Goal: Task Accomplishment & Management: Use online tool/utility

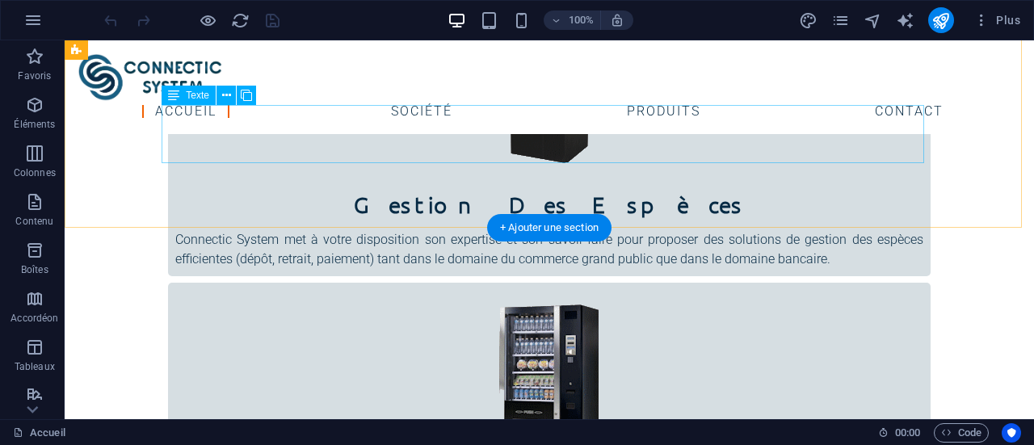
scroll to position [484, 0]
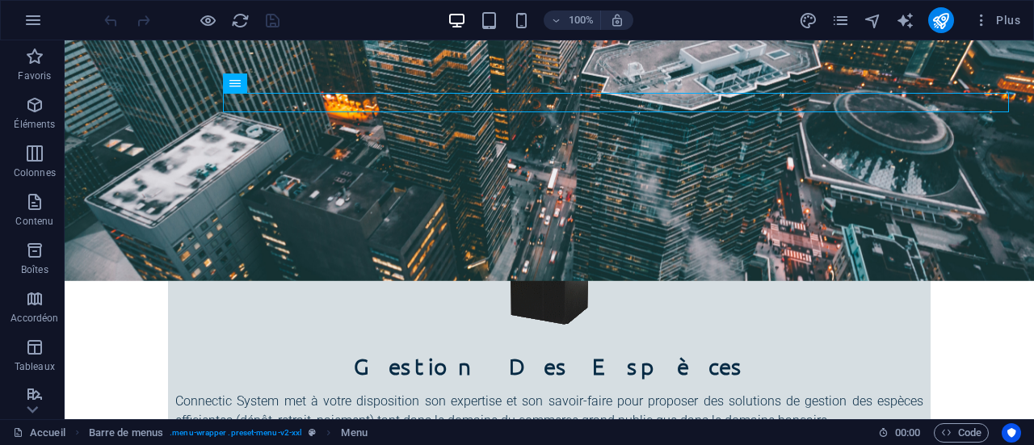
click at [271, 20] on div at bounding box center [191, 20] width 181 height 26
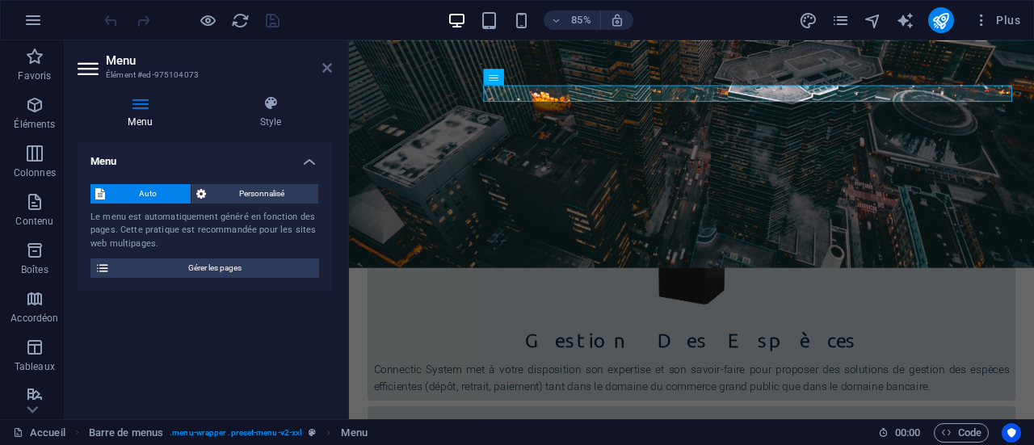
click at [323, 67] on icon at bounding box center [327, 67] width 10 height 13
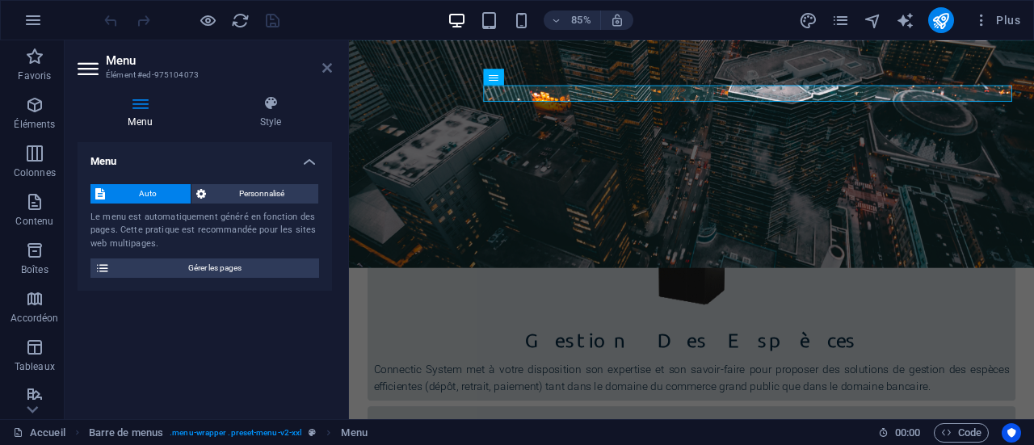
click at [323, 67] on icon at bounding box center [327, 67] width 10 height 13
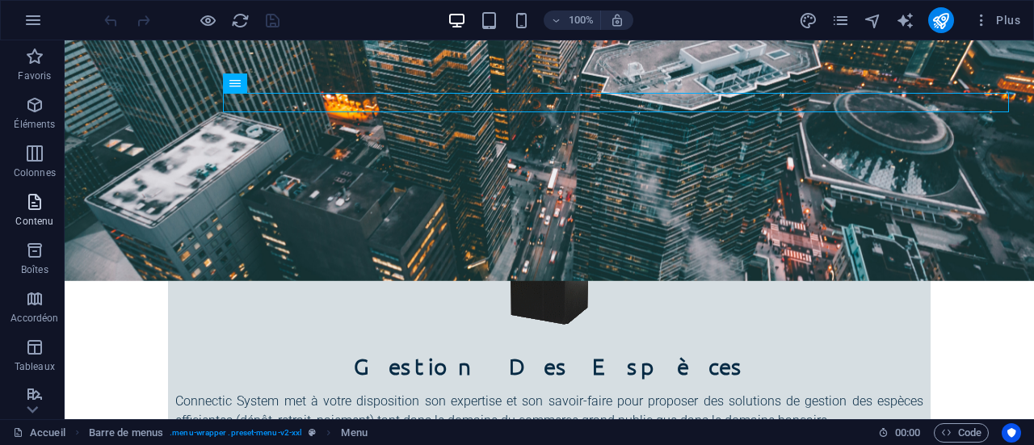
click at [40, 204] on icon "button" at bounding box center [34, 201] width 19 height 19
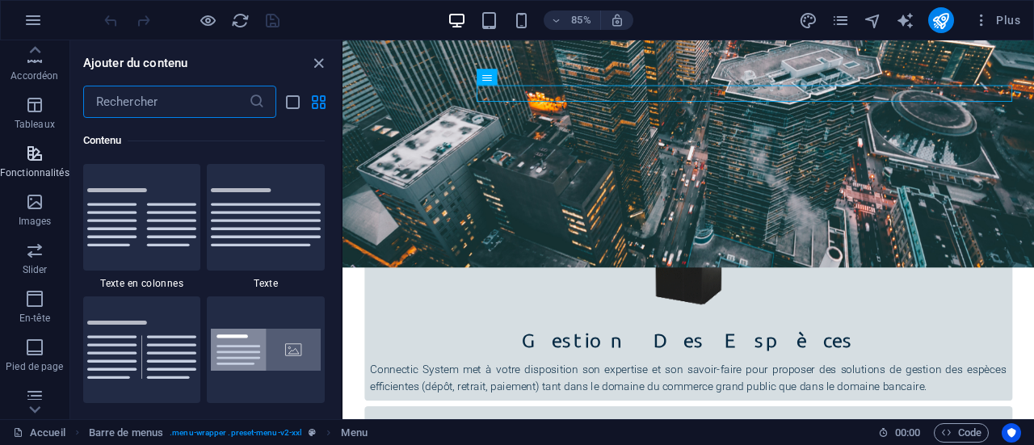
scroll to position [323, 0]
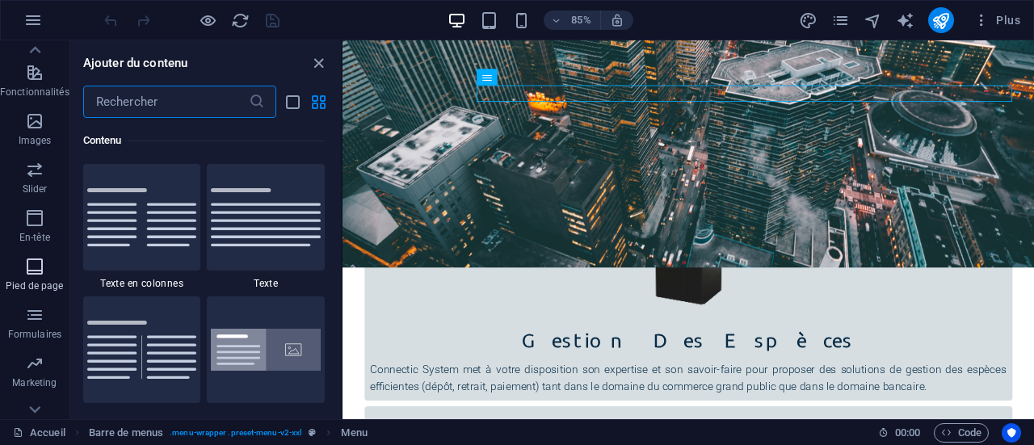
click at [40, 285] on p "Pied de page" at bounding box center [34, 285] width 57 height 13
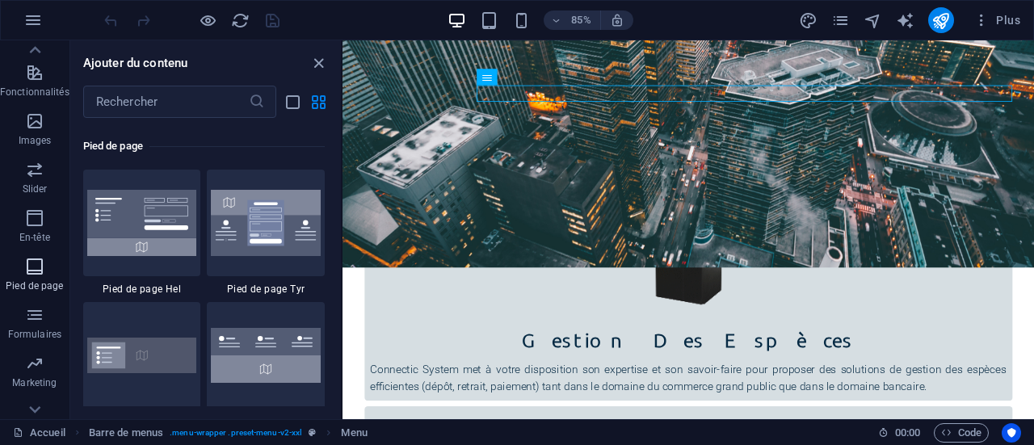
scroll to position [10690, 0]
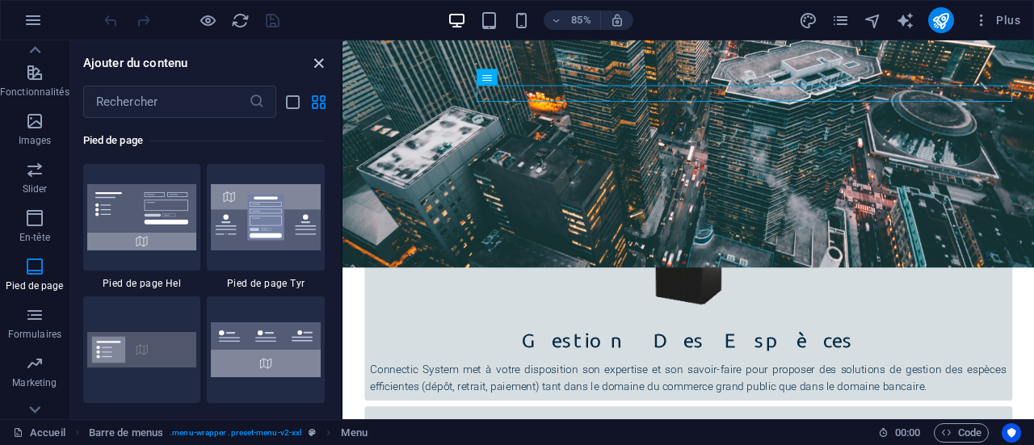
click at [312, 70] on icon "close panel" at bounding box center [318, 63] width 19 height 19
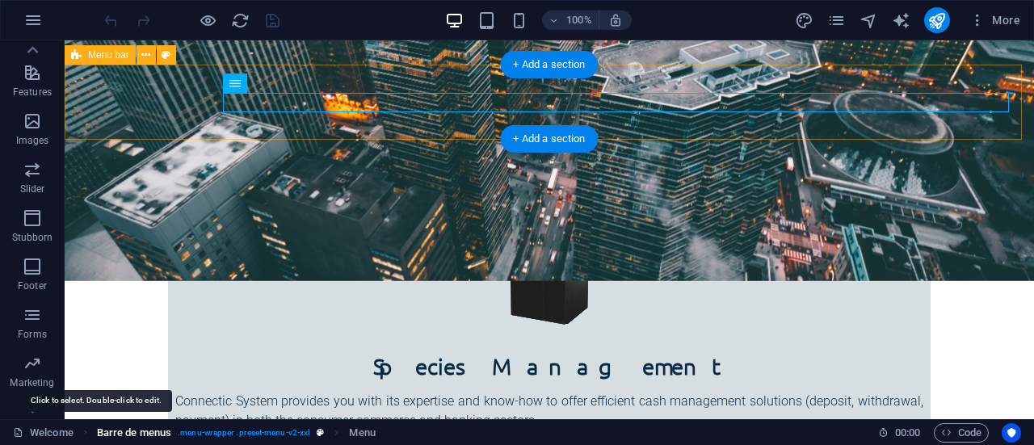
click at [127, 438] on span "Barre de menus" at bounding box center [134, 432] width 74 height 19
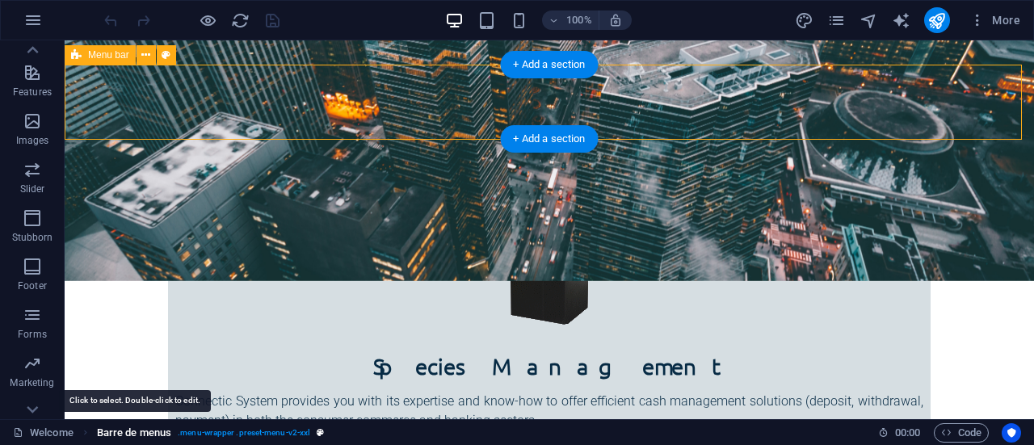
click at [127, 438] on span "Barre de menus" at bounding box center [134, 432] width 74 height 19
select select "header"
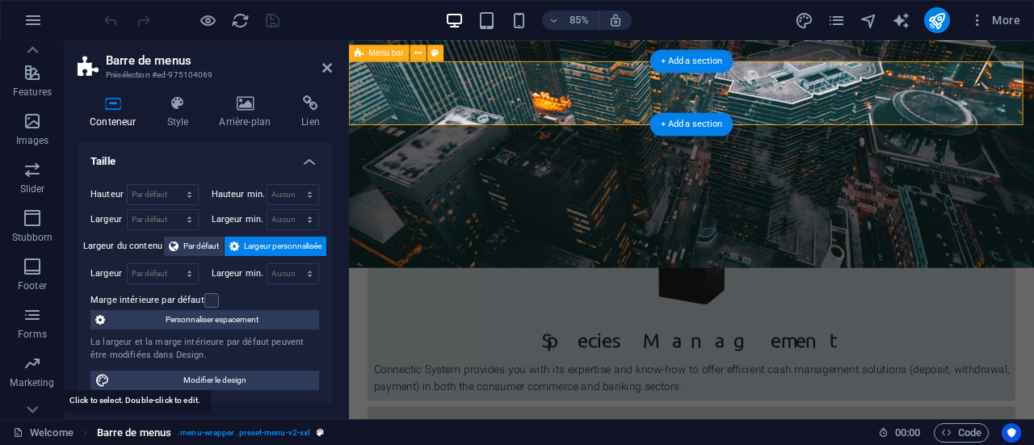
click at [127, 438] on span "Barre de menus" at bounding box center [134, 432] width 74 height 19
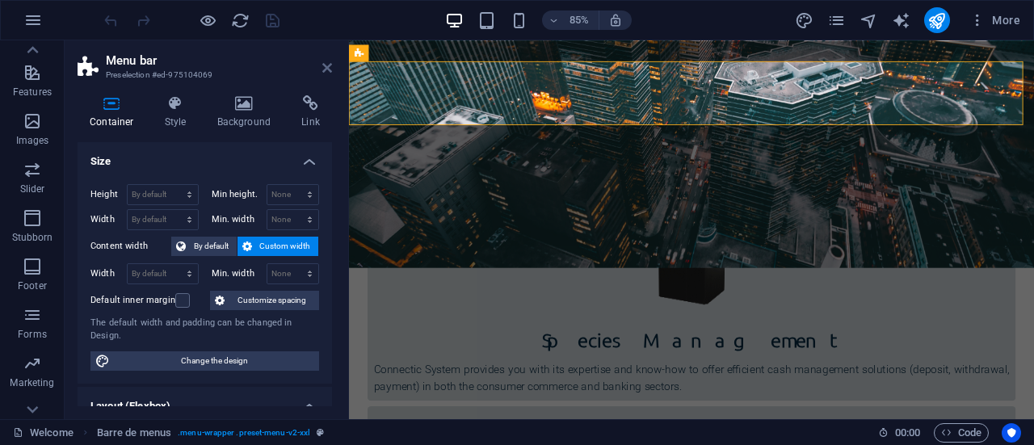
click at [322, 70] on icon at bounding box center [327, 67] width 10 height 13
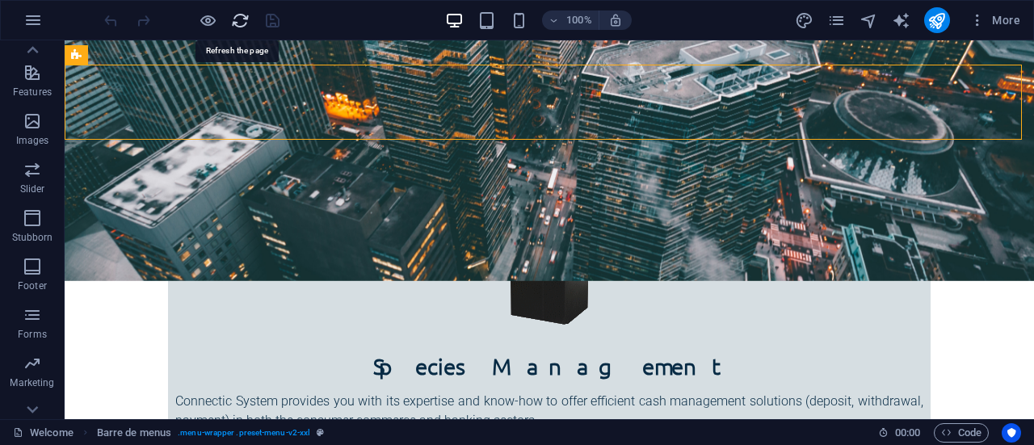
click at [241, 18] on icon "reload" at bounding box center [240, 20] width 19 height 19
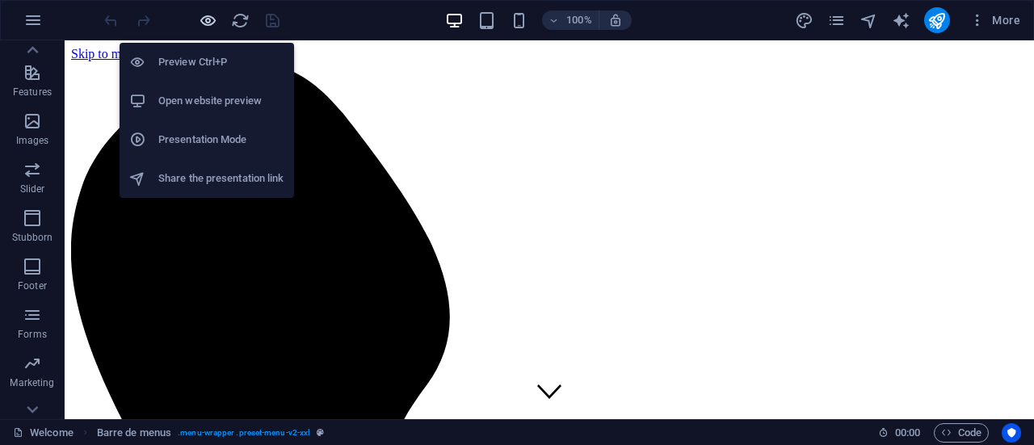
scroll to position [0, 0]
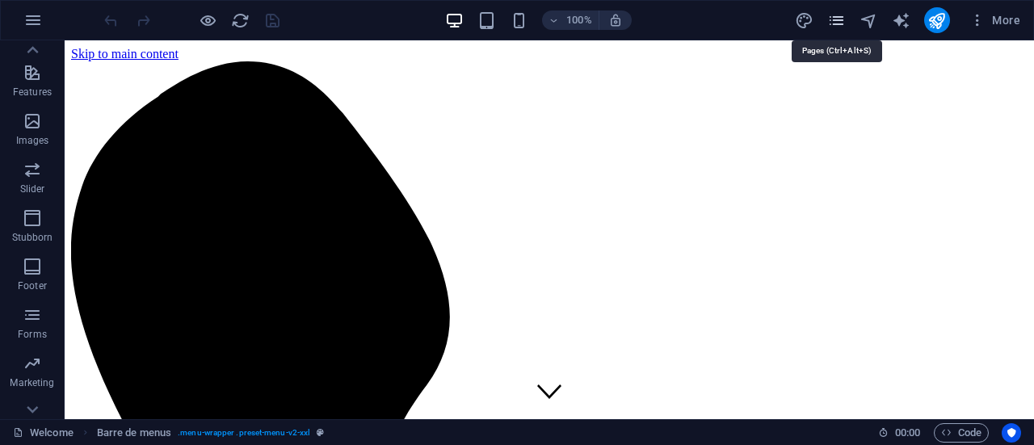
click at [841, 16] on icon "pages" at bounding box center [836, 20] width 19 height 19
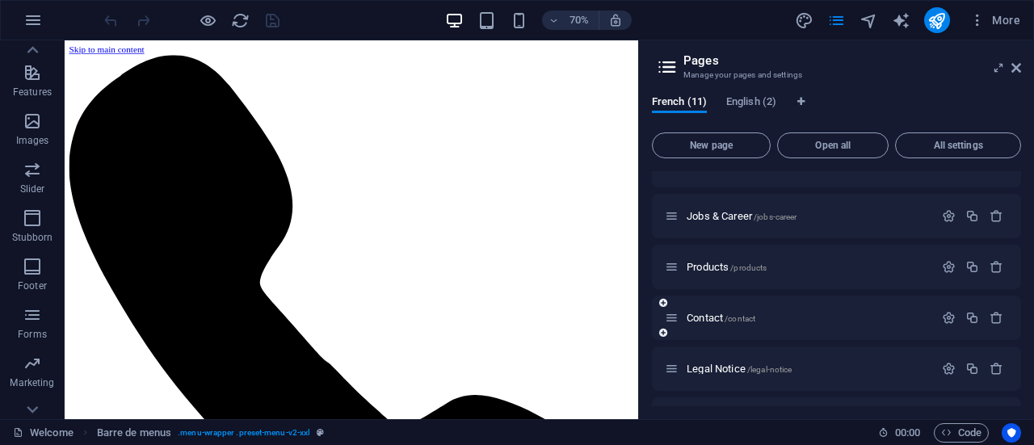
scroll to position [242, 0]
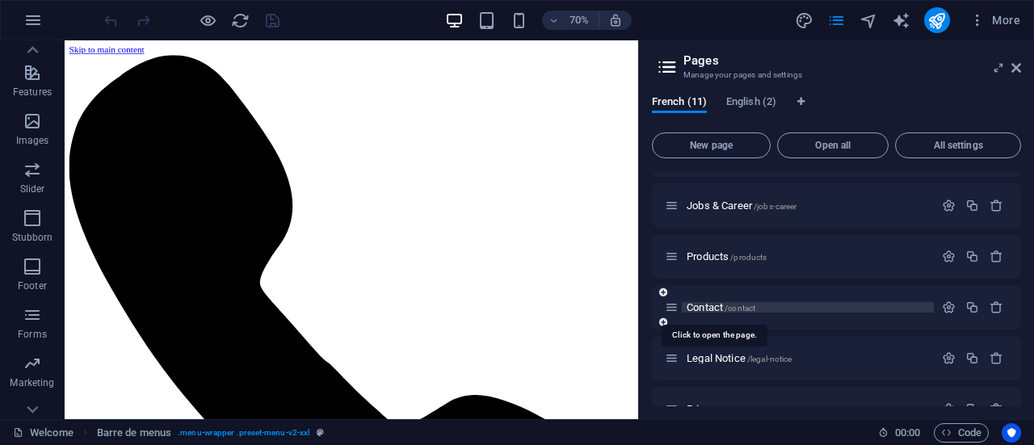
click at [709, 308] on font "Contact" at bounding box center [704, 307] width 36 height 12
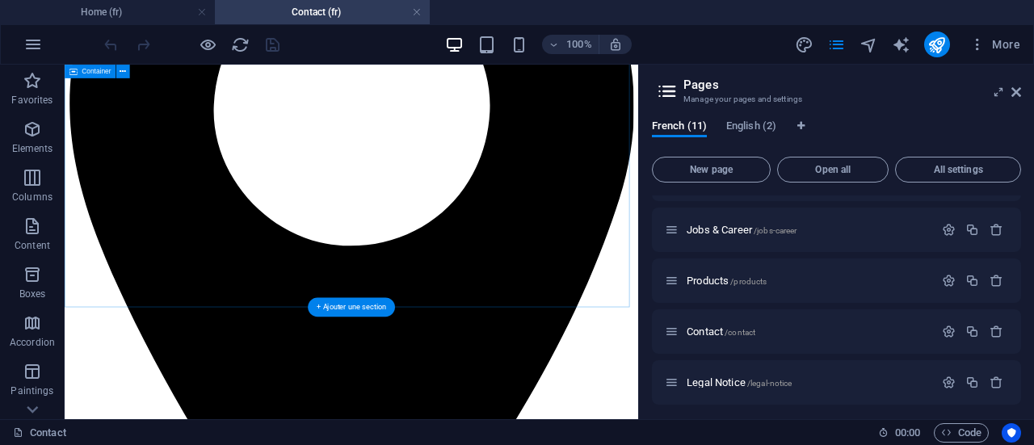
scroll to position [1373, 0]
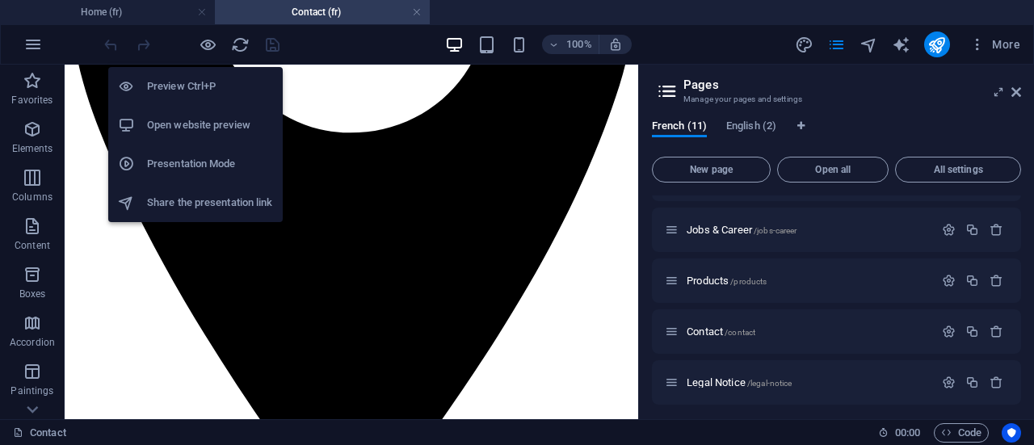
click at [187, 82] on font "Preview Ctrl+P" at bounding box center [181, 86] width 69 height 12
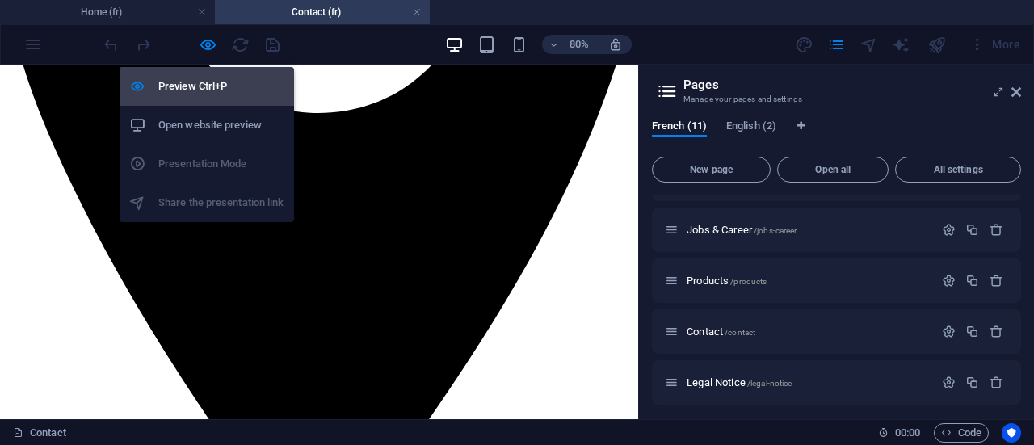
click at [212, 89] on font "Preview Ctrl+P" at bounding box center [192, 86] width 69 height 12
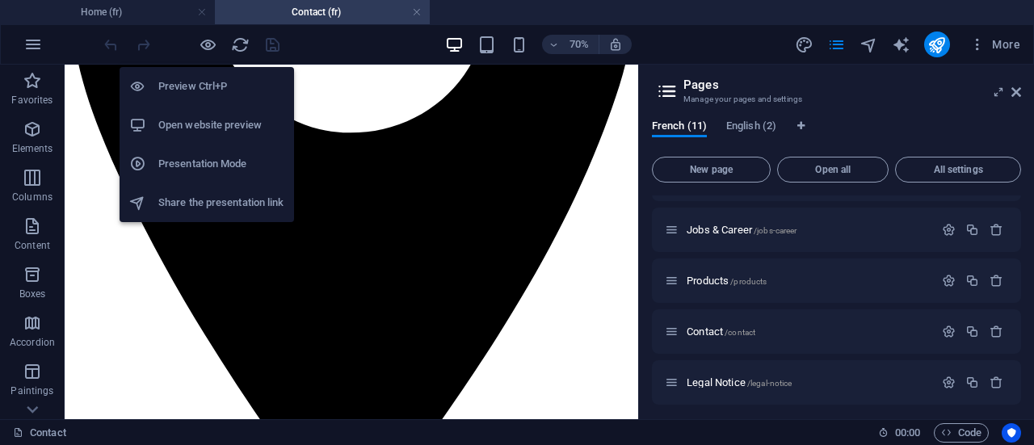
click at [191, 129] on font "Open website preview" at bounding box center [209, 125] width 103 height 12
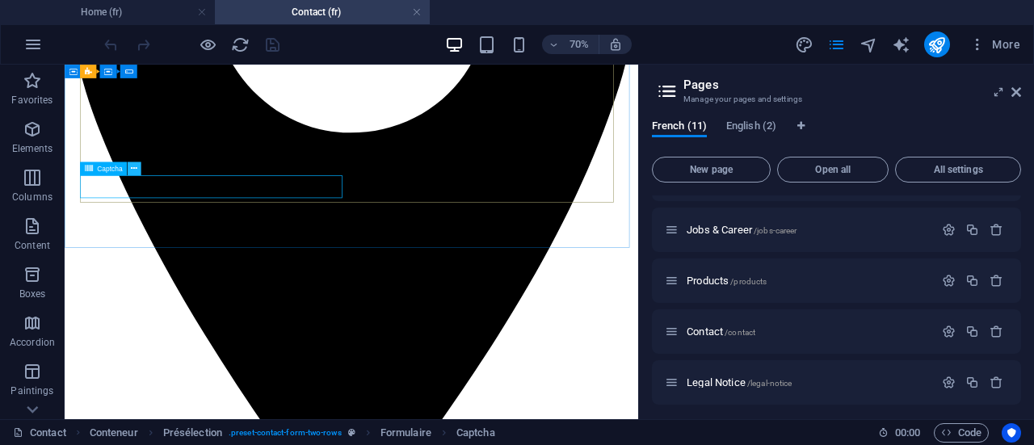
click at [136, 168] on icon at bounding box center [134, 168] width 6 height 12
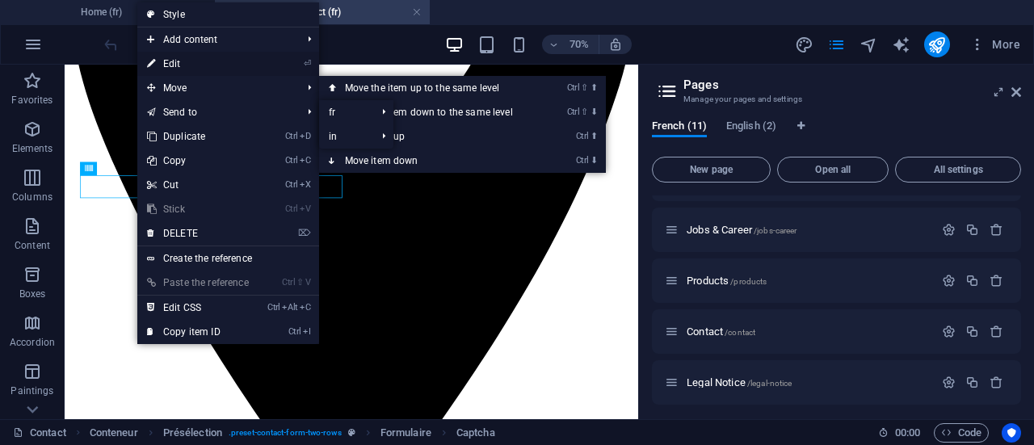
click at [210, 58] on link "⏎ Edit" at bounding box center [197, 64] width 121 height 24
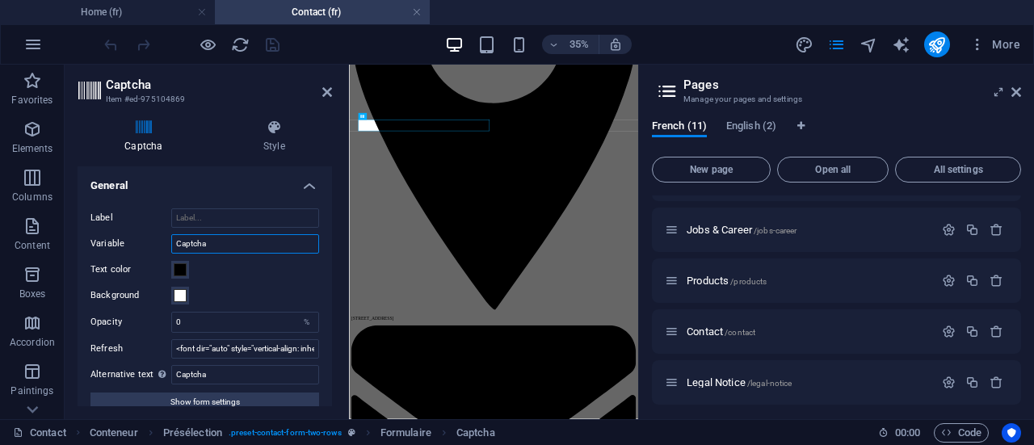
click at [224, 248] on input "Captcha" at bounding box center [245, 243] width 148 height 19
click at [203, 241] on input "Captcha" at bounding box center [245, 243] width 148 height 19
click at [196, 243] on input "Captcha" at bounding box center [245, 243] width 148 height 19
click at [236, 245] on input "Captcha" at bounding box center [245, 243] width 148 height 19
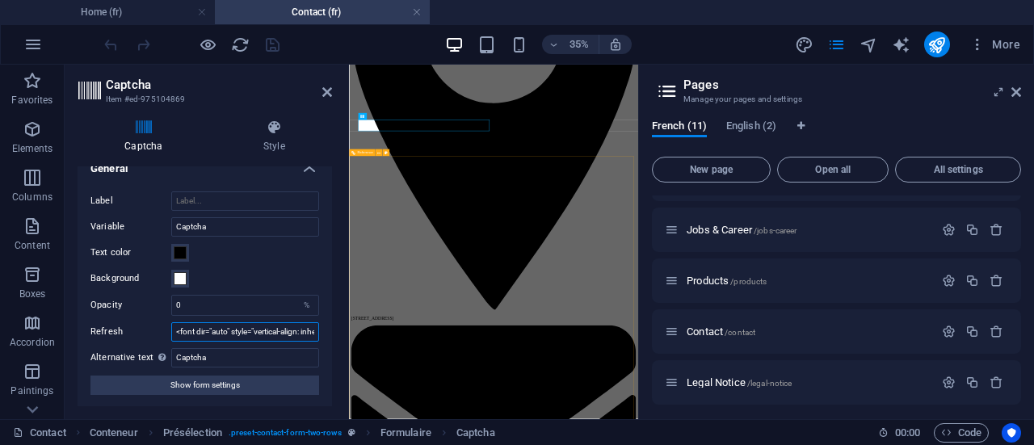
scroll to position [0, 329]
drag, startPoint x: 571, startPoint y: 396, endPoint x: 623, endPoint y: 831, distance: 437.5
click at [271, 340] on div "Label Variable Captcha Text color Background Opacity 0 % Refresh <font dir="aut…" at bounding box center [205, 292] width 254 height 229
click at [137, 227] on label "Variable" at bounding box center [130, 226] width 81 height 19
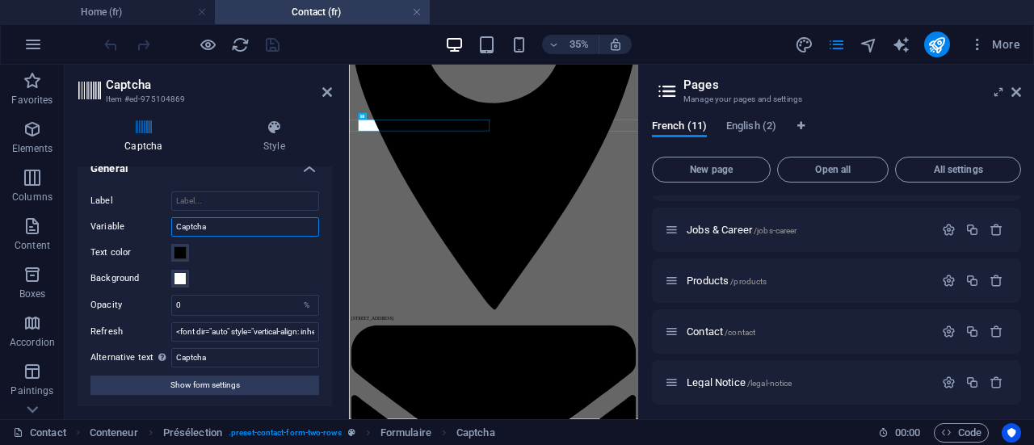
click at [171, 227] on input "Captcha" at bounding box center [245, 226] width 148 height 19
click at [273, 142] on font "Style" at bounding box center [274, 146] width 22 height 11
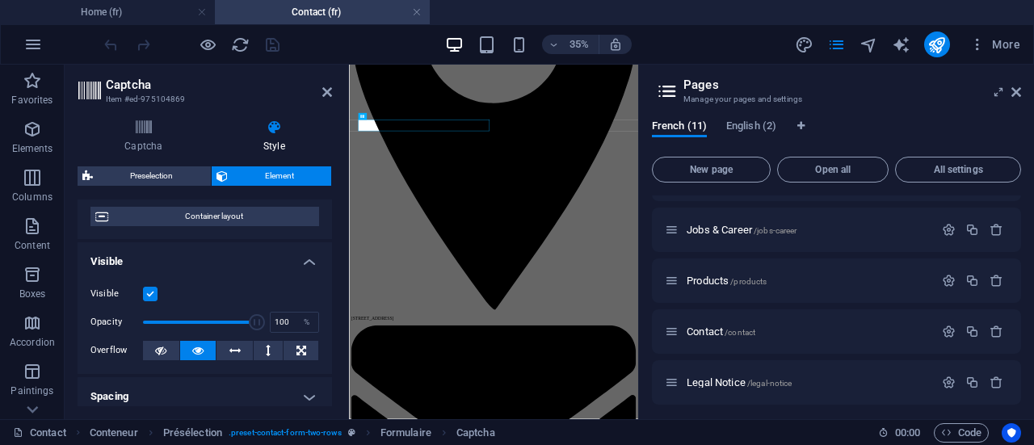
scroll to position [161, 0]
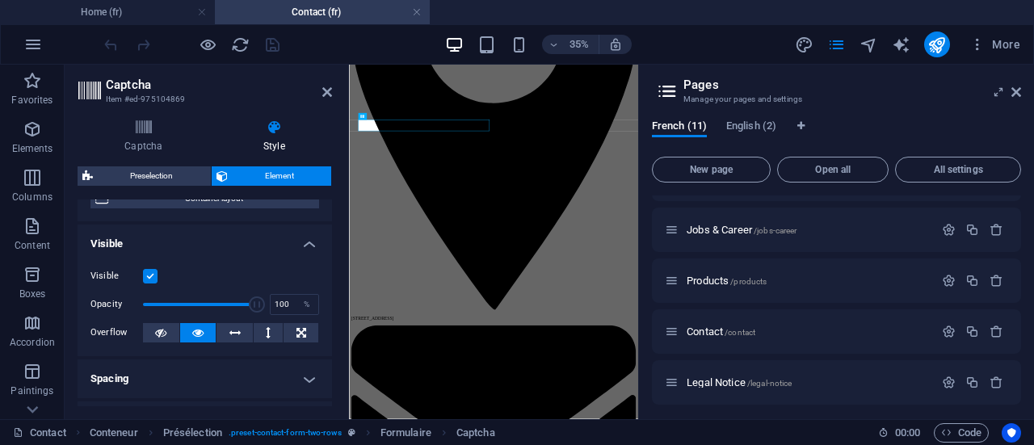
click at [155, 272] on label at bounding box center [150, 276] width 15 height 15
click at [0, 0] on input "Visible" at bounding box center [0, 0] width 0 height 0
click at [155, 272] on label at bounding box center [150, 276] width 15 height 15
click at [0, 0] on input "Visible" at bounding box center [0, 0] width 0 height 0
click at [155, 272] on label at bounding box center [150, 276] width 15 height 15
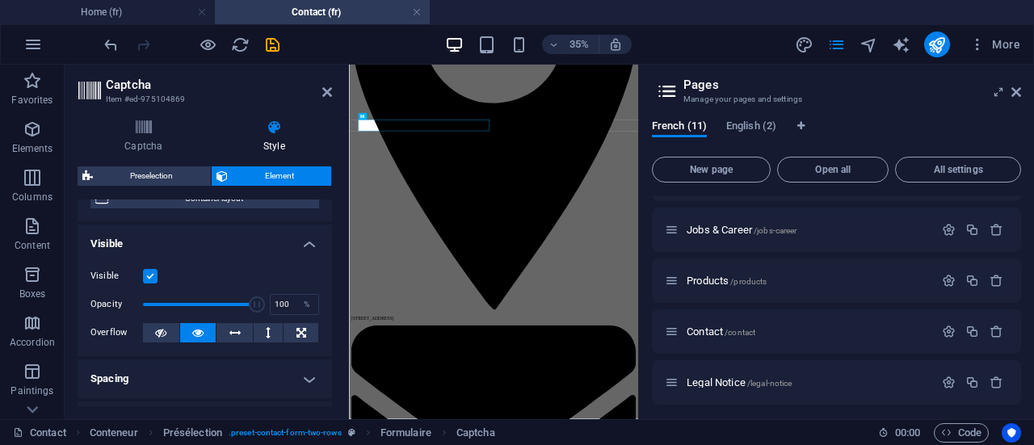
click at [0, 0] on input "Visible" at bounding box center [0, 0] width 0 height 0
click at [155, 272] on label at bounding box center [150, 276] width 15 height 15
click at [0, 0] on input "Visible" at bounding box center [0, 0] width 0 height 0
click at [155, 272] on label at bounding box center [150, 276] width 15 height 15
click at [0, 0] on input "Visible" at bounding box center [0, 0] width 0 height 0
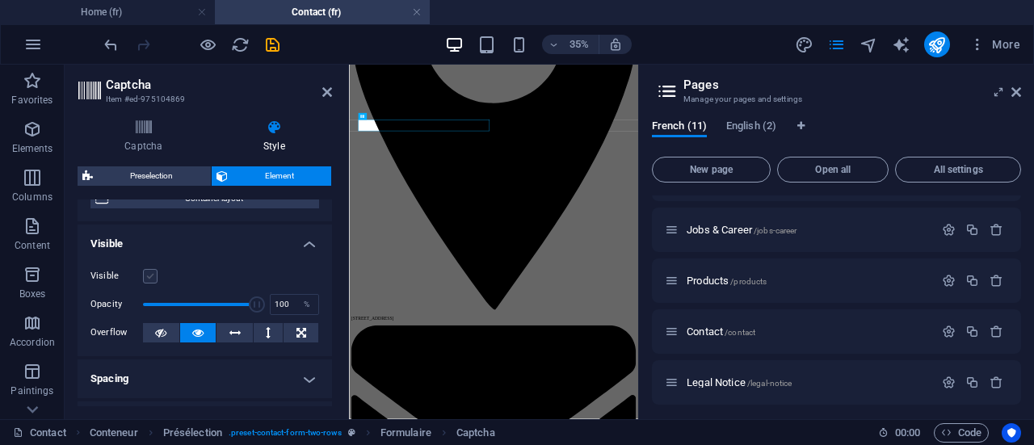
click at [155, 272] on label at bounding box center [150, 276] width 15 height 15
click at [0, 0] on input "Visible" at bounding box center [0, 0] width 0 height 0
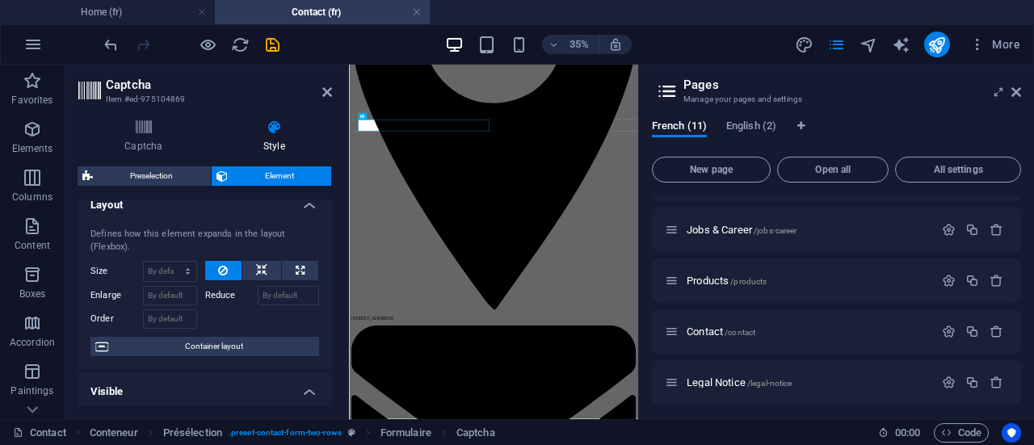
scroll to position [0, 0]
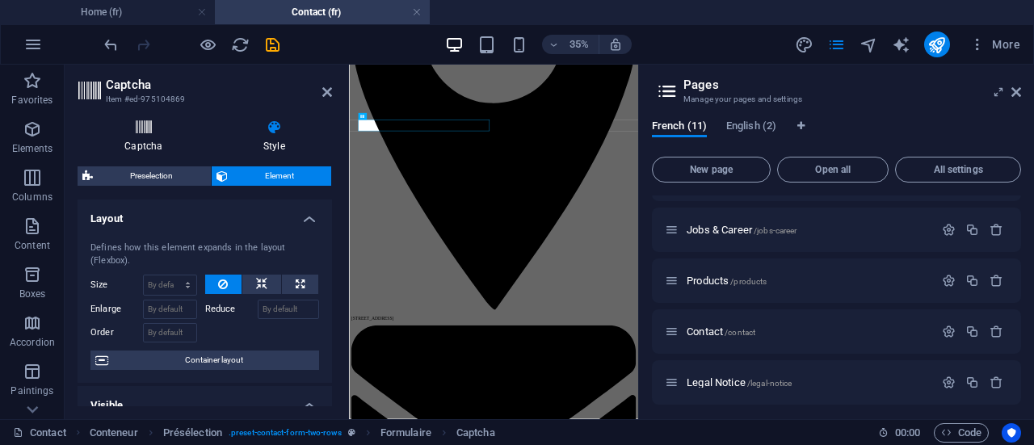
click at [139, 149] on font "Captcha" at bounding box center [143, 146] width 38 height 11
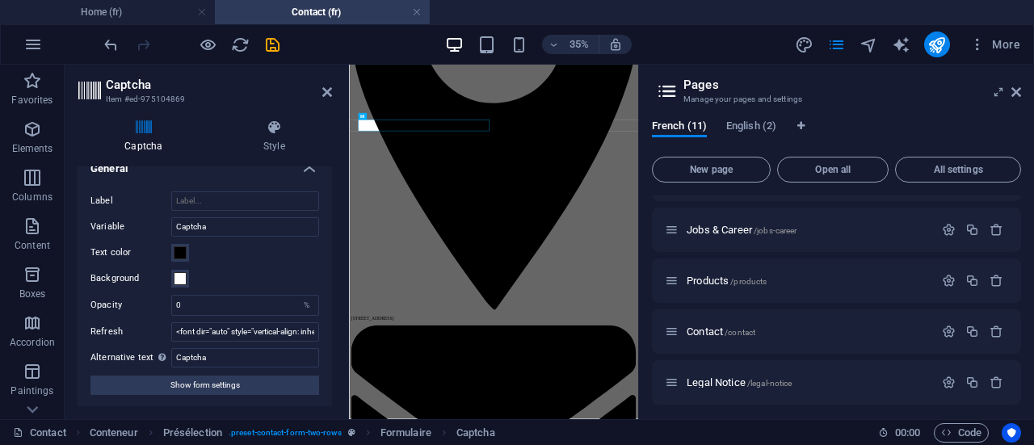
click at [131, 100] on font "Item #ed-975104869" at bounding box center [146, 98] width 80 height 9
click at [208, 199] on input "Label" at bounding box center [245, 200] width 148 height 19
drag, startPoint x: 216, startPoint y: 195, endPoint x: 118, endPoint y: 194, distance: 97.7
click at [118, 194] on div "Label ff" at bounding box center [204, 200] width 229 height 19
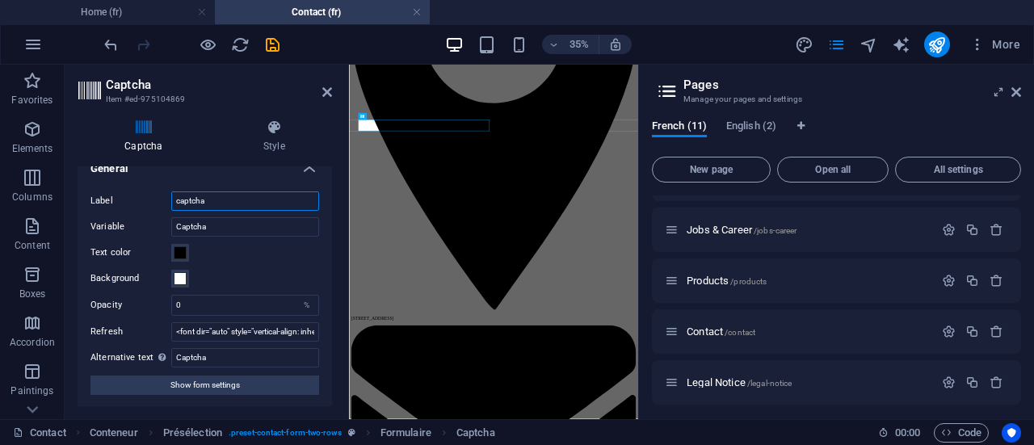
type input "ff"
click at [231, 199] on input "ff" at bounding box center [245, 200] width 148 height 19
type input "ff"
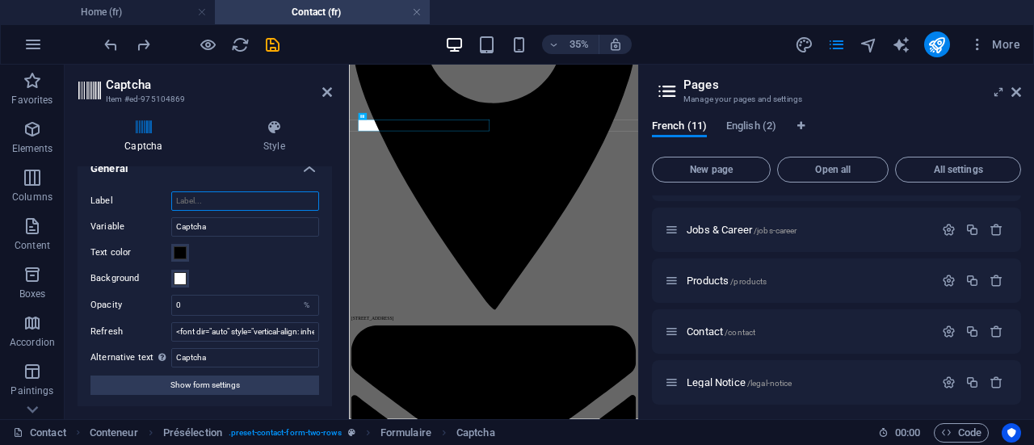
click at [202, 208] on input "Label" at bounding box center [245, 200] width 148 height 19
click at [1017, 86] on icon at bounding box center [1016, 92] width 10 height 13
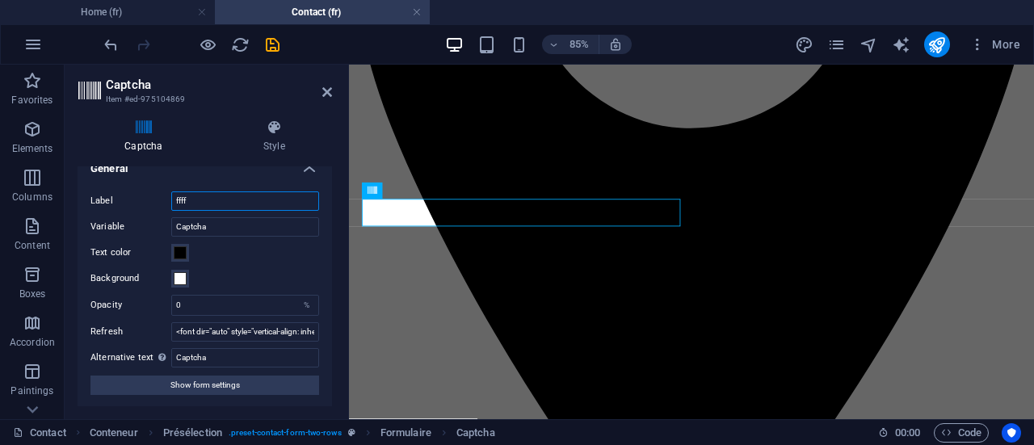
click at [198, 208] on input "ffff" at bounding box center [245, 200] width 148 height 19
click at [196, 208] on input "ffff" at bounding box center [245, 200] width 148 height 19
type input "f"
click at [216, 221] on input "Captcha" at bounding box center [245, 226] width 148 height 19
type input "Captcha1"
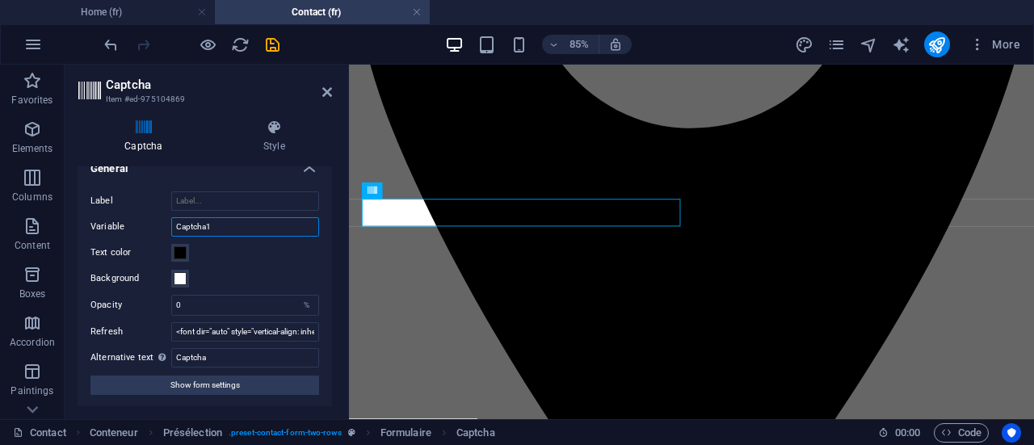
click at [228, 221] on input "Captcha1" at bounding box center [245, 226] width 148 height 19
type input "Captcha"
click at [184, 333] on input "<font dir="auto" style="vertical-align: inherit;"><font dir="auto" style="verti…" at bounding box center [245, 331] width 148 height 19
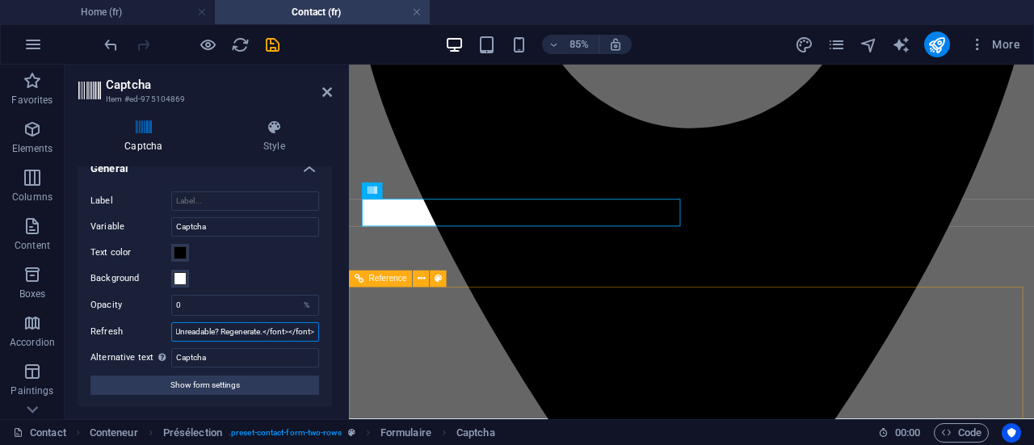
drag, startPoint x: 606, startPoint y: 397, endPoint x: 363, endPoint y: 375, distance: 243.3
click at [248, 334] on input "<font dir="auto" style="vertical-align: inherit;"><font dir="auto" style="verti…" at bounding box center [245, 331] width 148 height 19
click at [278, 327] on input "<font dir="auto" style="vertical-align: inherit;"><font dir="auto" style="verti…" at bounding box center [245, 331] width 148 height 19
drag, startPoint x: 258, startPoint y: 327, endPoint x: 237, endPoint y: 329, distance: 21.1
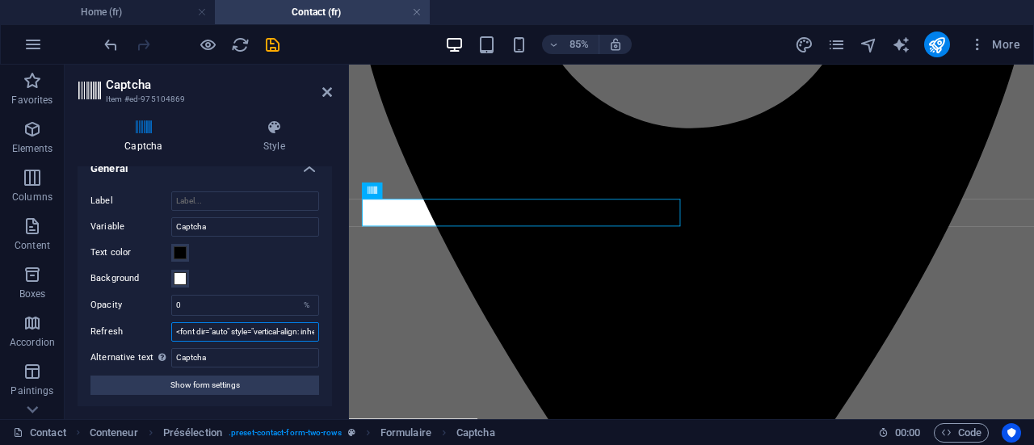
click at [241, 327] on input "<font dir="auto" style="vertical-align: inherit;"><font dir="auto" style="verti…" at bounding box center [245, 331] width 148 height 19
click at [219, 330] on input "<font dir="auto" style="vertical-align: inherit;"><font dir="auto" style="verti…" at bounding box center [245, 331] width 148 height 19
click at [205, 349] on input "Captcha" at bounding box center [245, 357] width 148 height 19
click at [195, 359] on input "Captcha" at bounding box center [245, 357] width 148 height 19
click at [193, 359] on input "Captcha" at bounding box center [245, 357] width 148 height 19
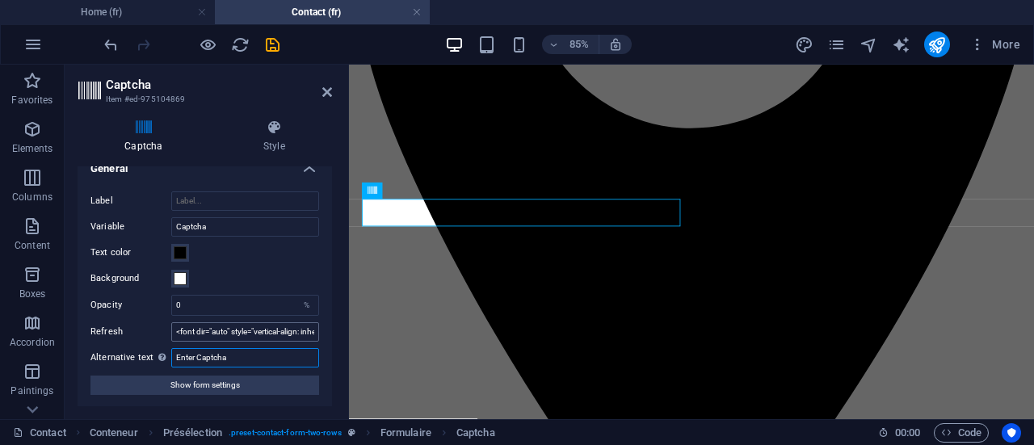
type input "Enter Captcha"
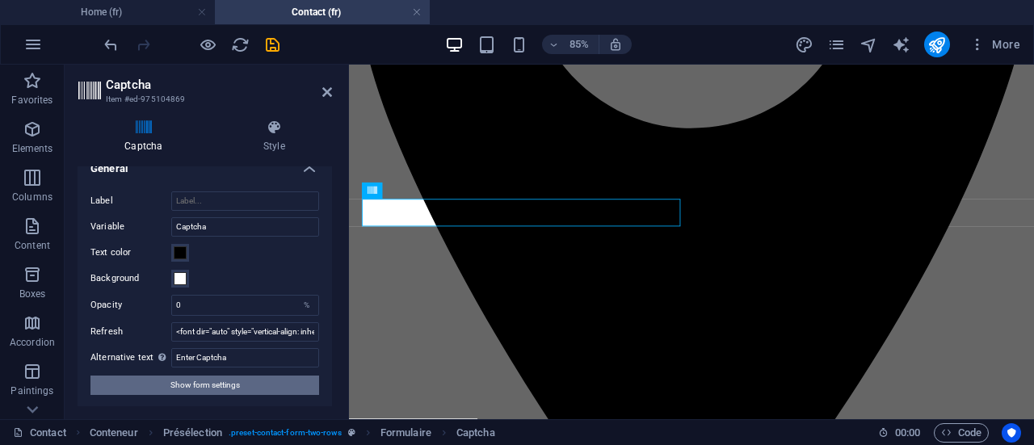
click at [212, 380] on font "Show form settings" at bounding box center [204, 384] width 69 height 9
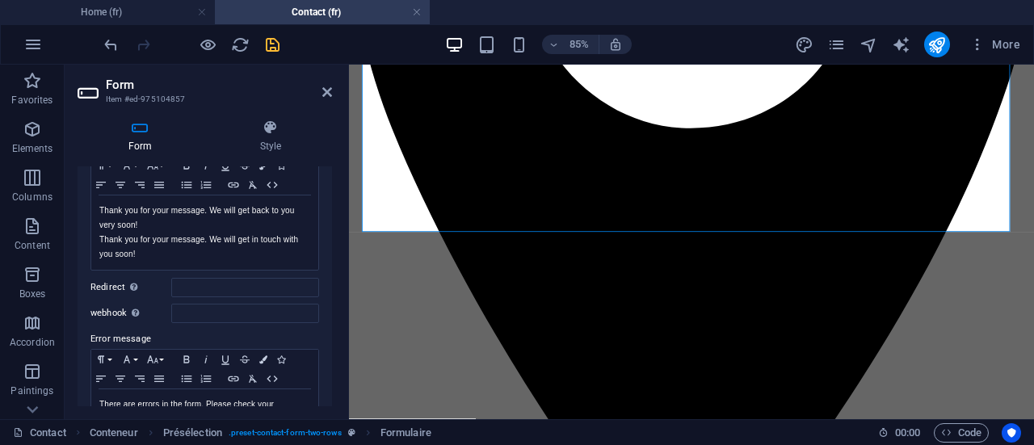
scroll to position [136, 0]
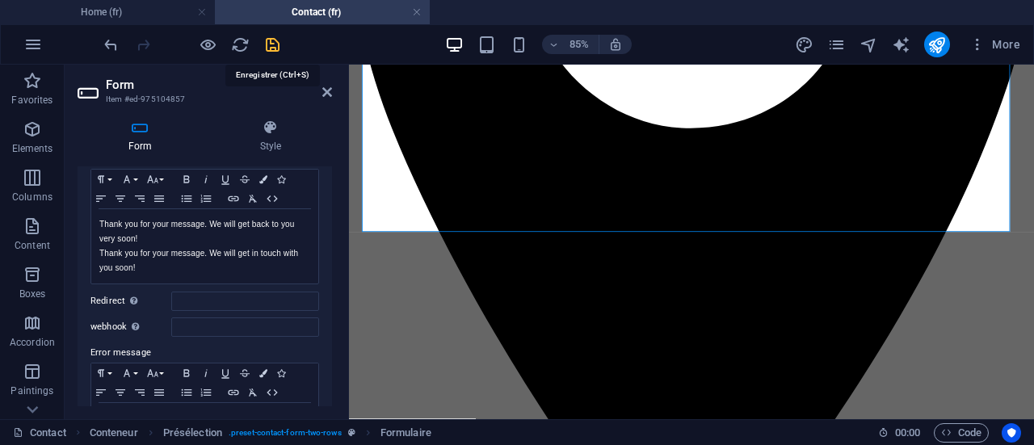
click at [271, 45] on icon "save" at bounding box center [272, 45] width 19 height 19
checkbox input "false"
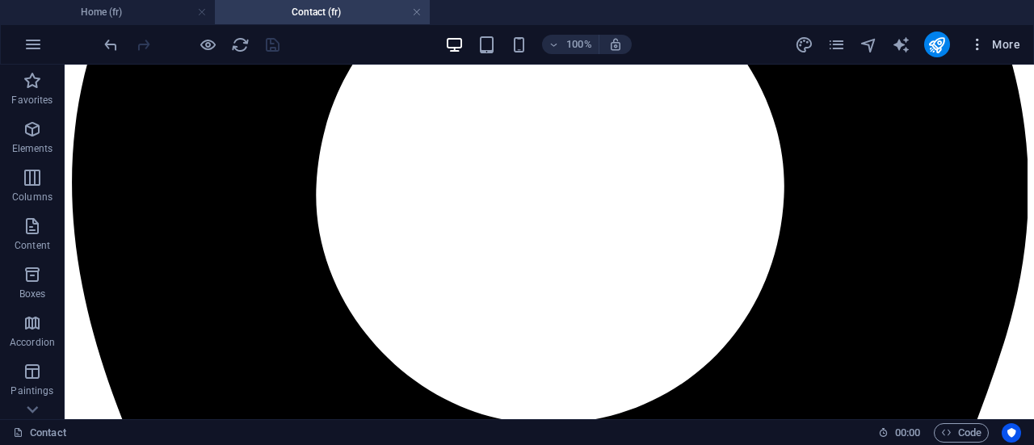
click at [998, 48] on font "More" at bounding box center [1006, 44] width 28 height 13
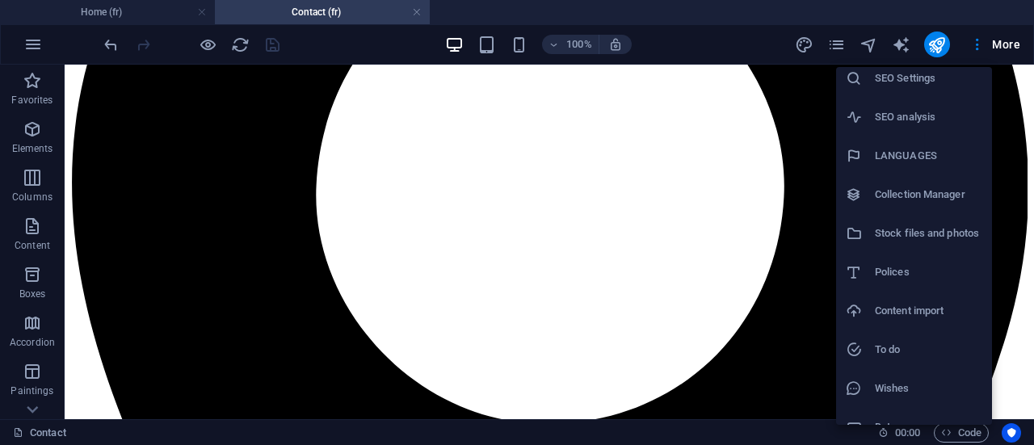
scroll to position [68, 0]
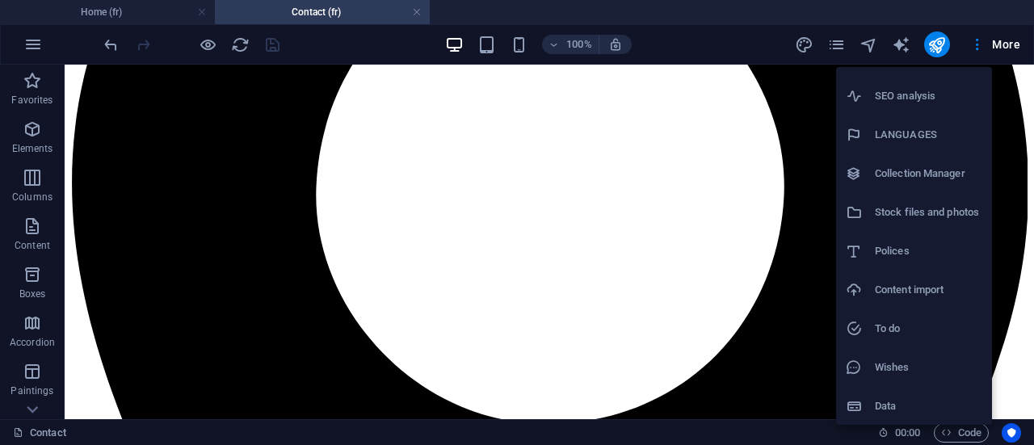
click at [693, 41] on div at bounding box center [517, 222] width 1034 height 445
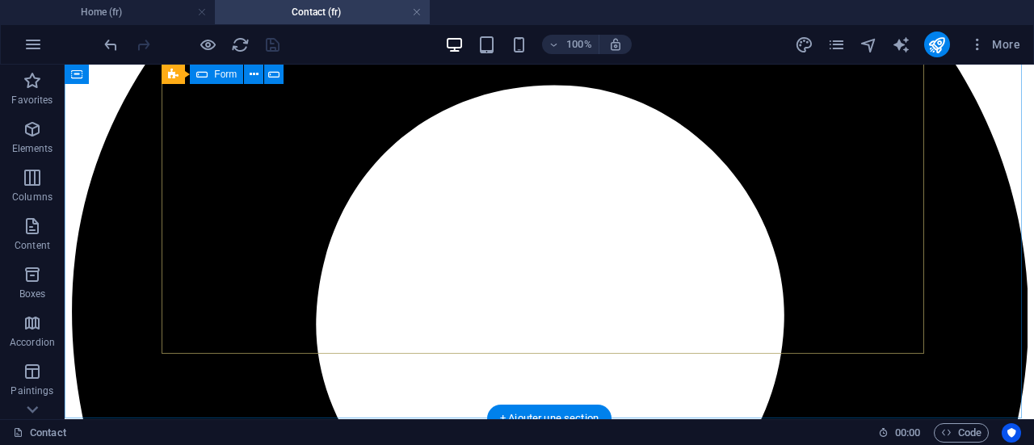
scroll to position [1324, 0]
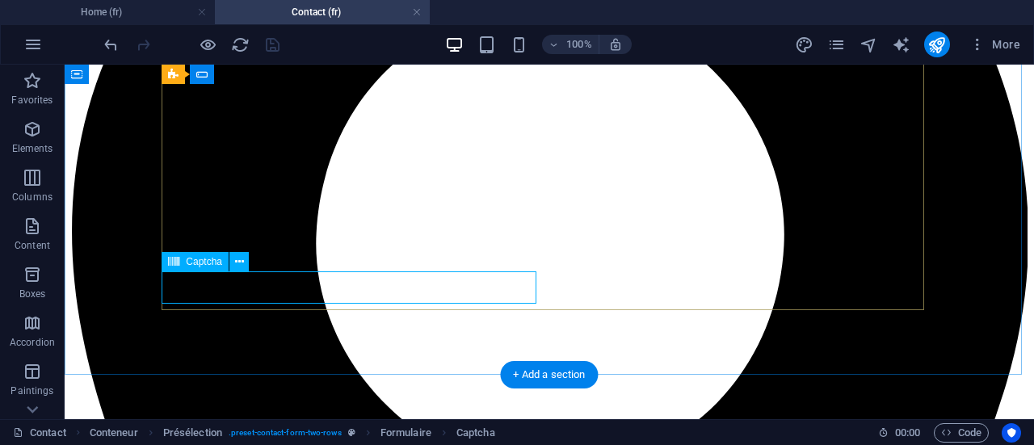
click at [239, 262] on icon at bounding box center [239, 262] width 9 height 17
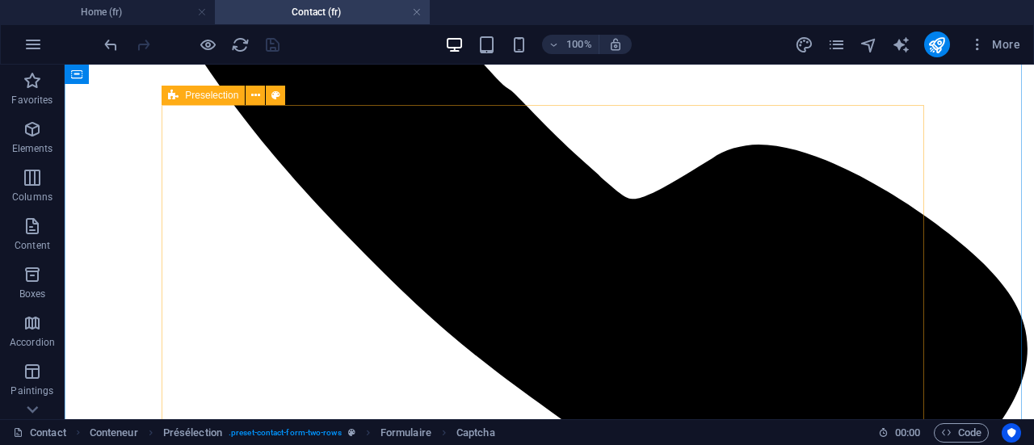
scroll to position [0, 0]
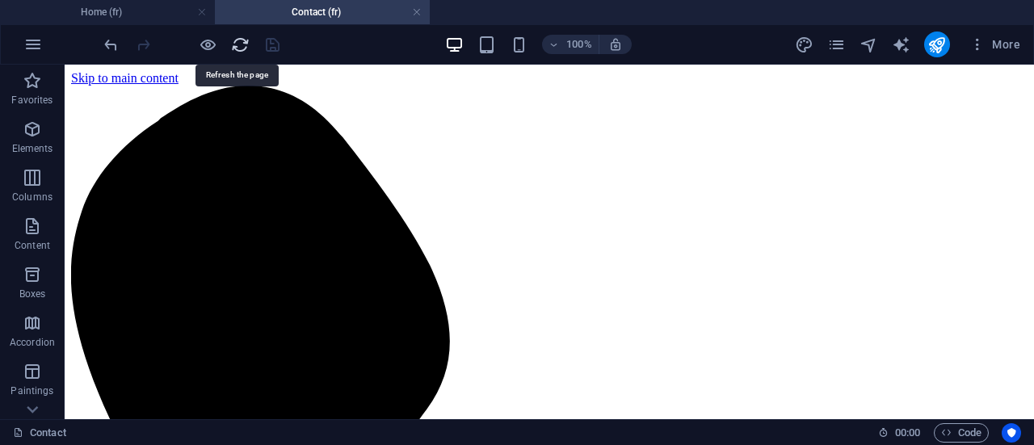
click at [237, 49] on icon "reload" at bounding box center [240, 45] width 19 height 19
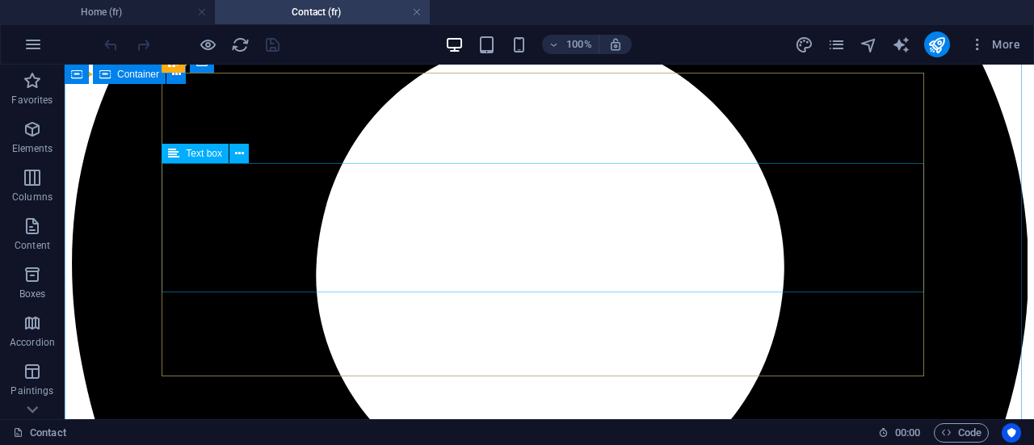
scroll to position [1373, 0]
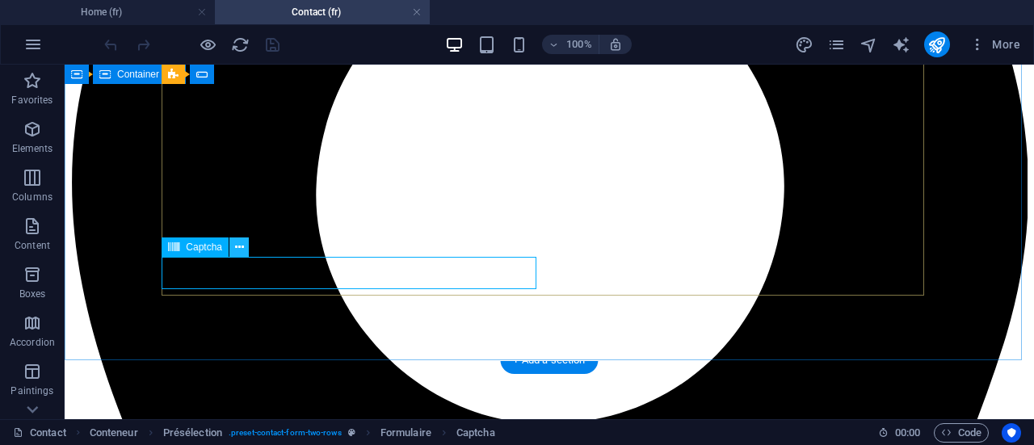
click at [237, 252] on icon at bounding box center [239, 247] width 9 height 17
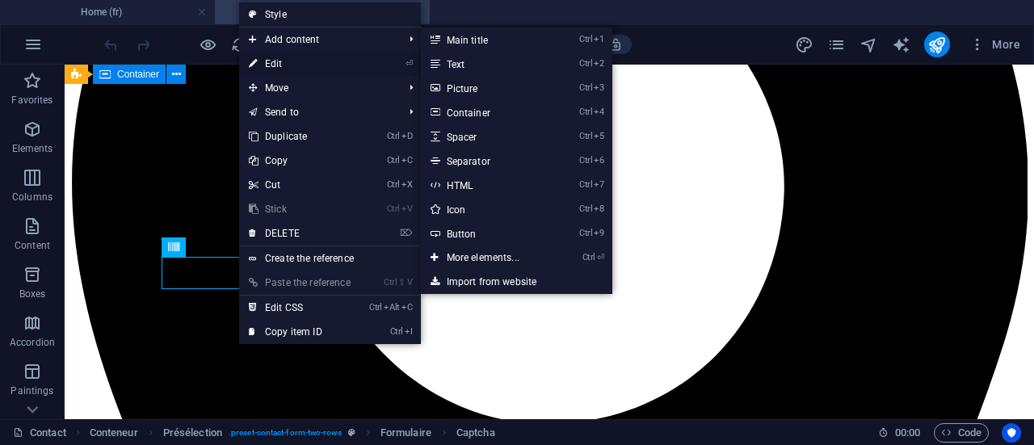
click at [305, 61] on link "⏎ Edit" at bounding box center [299, 64] width 121 height 24
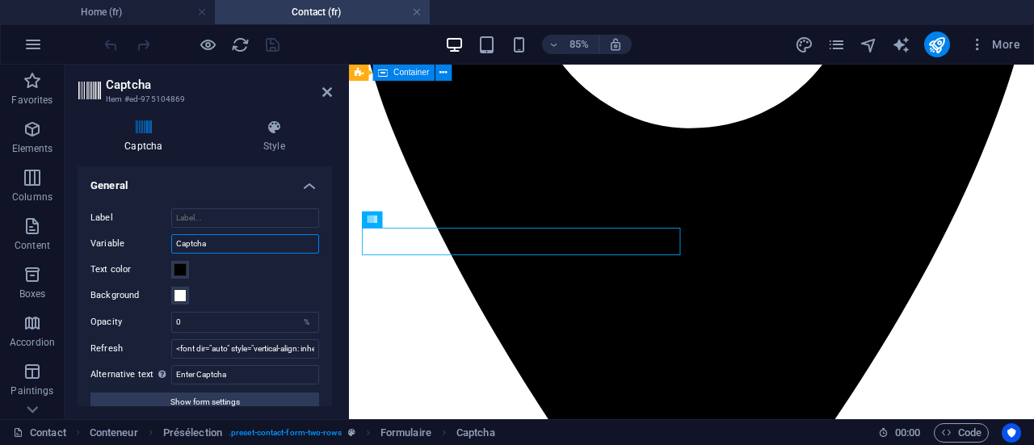
click at [215, 250] on input "Captcha" at bounding box center [245, 243] width 148 height 19
type input "Captcha1"
click at [273, 45] on icon "save" at bounding box center [272, 45] width 19 height 19
checkbox input "false"
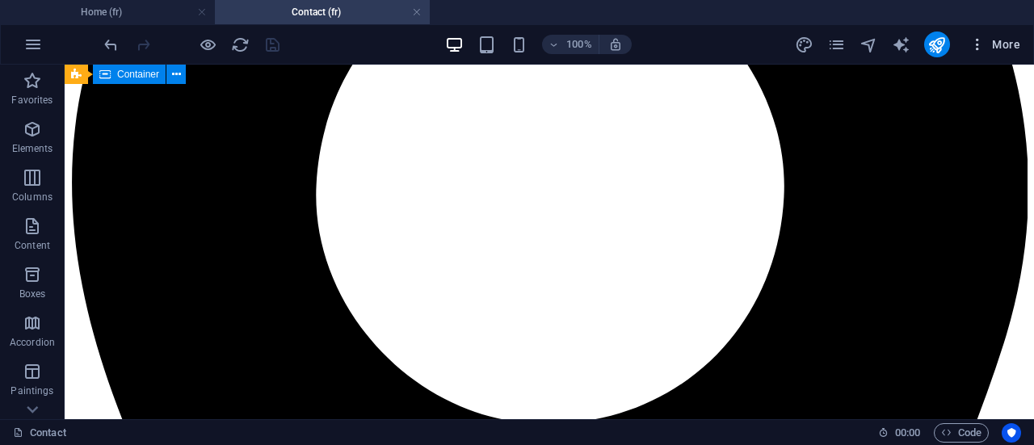
click at [993, 38] on font "More" at bounding box center [1006, 44] width 28 height 13
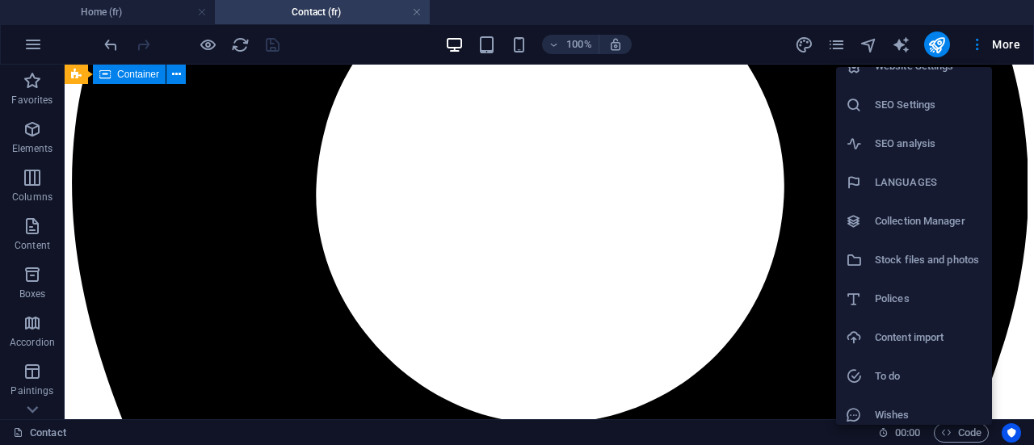
scroll to position [0, 0]
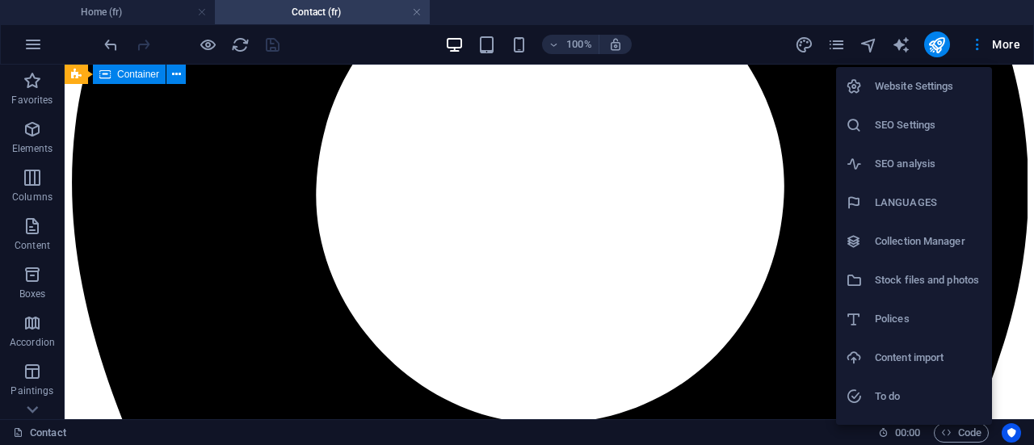
click at [42, 38] on div at bounding box center [517, 222] width 1034 height 445
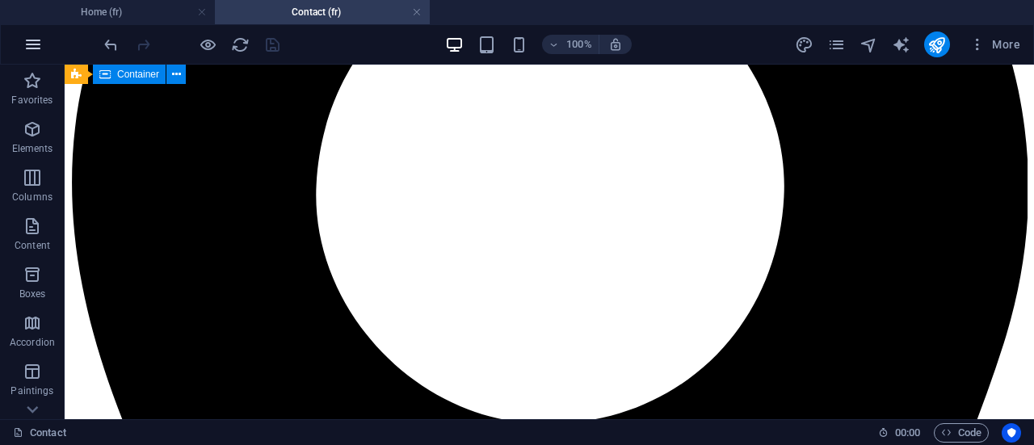
click at [40, 44] on icon "button" at bounding box center [32, 44] width 19 height 19
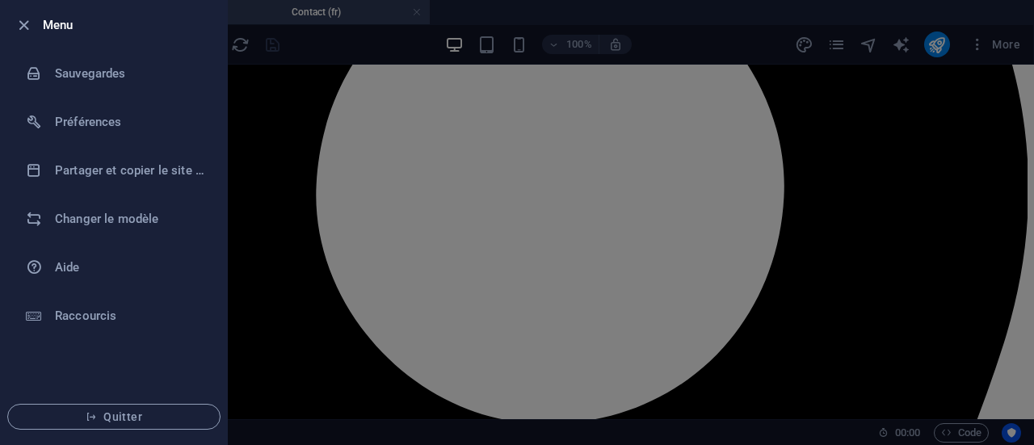
click at [48, 363] on ul "Menu Sauvegardes Préférences Partager et copier le site web Changer le modèle A…" at bounding box center [114, 222] width 226 height 443
click at [94, 135] on li "Préférences" at bounding box center [114, 122] width 226 height 48
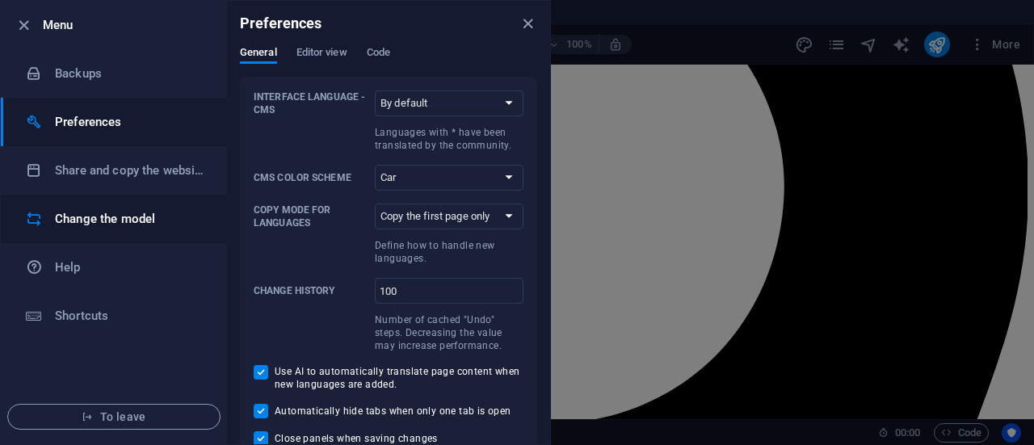
click at [96, 224] on font "Change the model" at bounding box center [105, 219] width 100 height 15
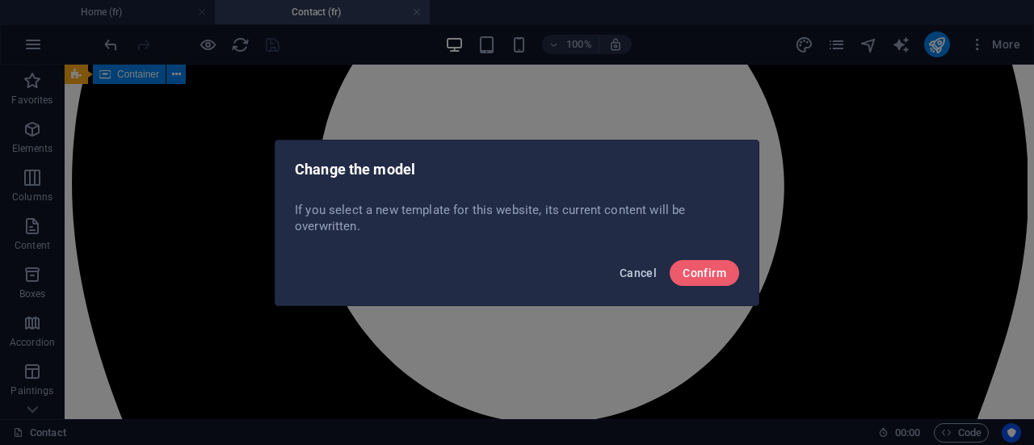
click at [631, 278] on font "Cancel" at bounding box center [637, 272] width 37 height 13
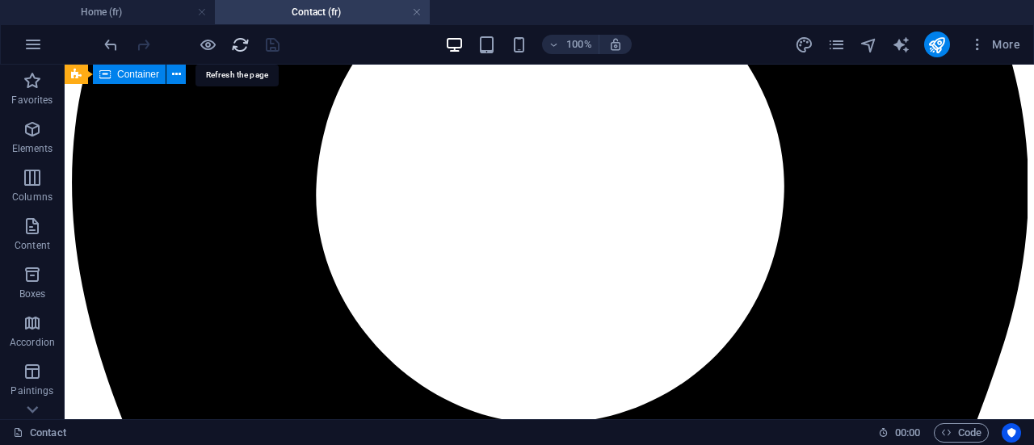
click at [241, 45] on icon "reload" at bounding box center [240, 45] width 19 height 19
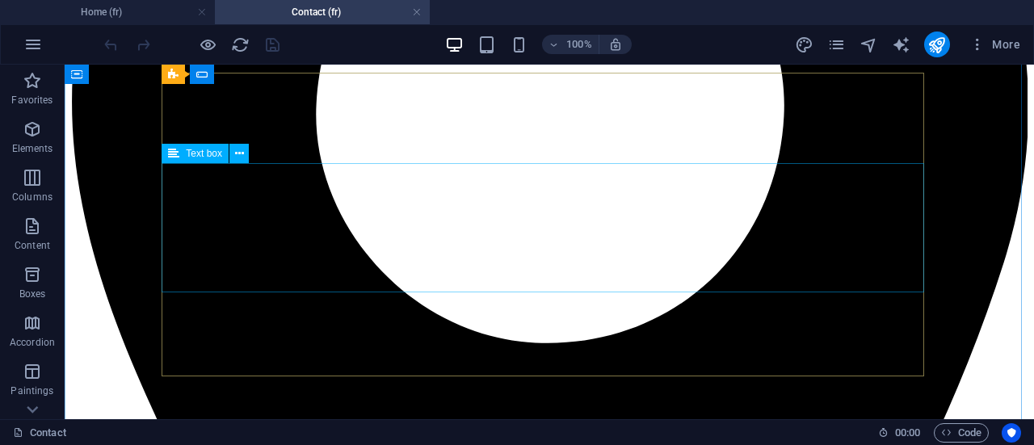
scroll to position [1292, 0]
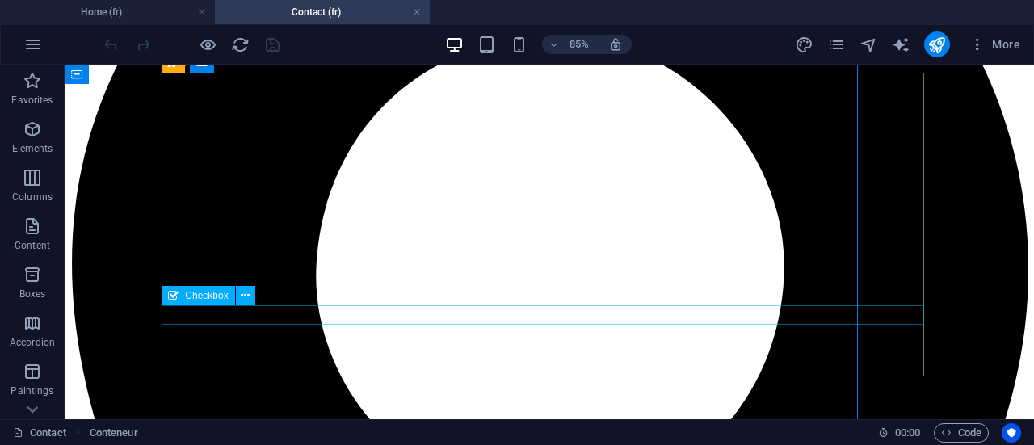
type input "11"
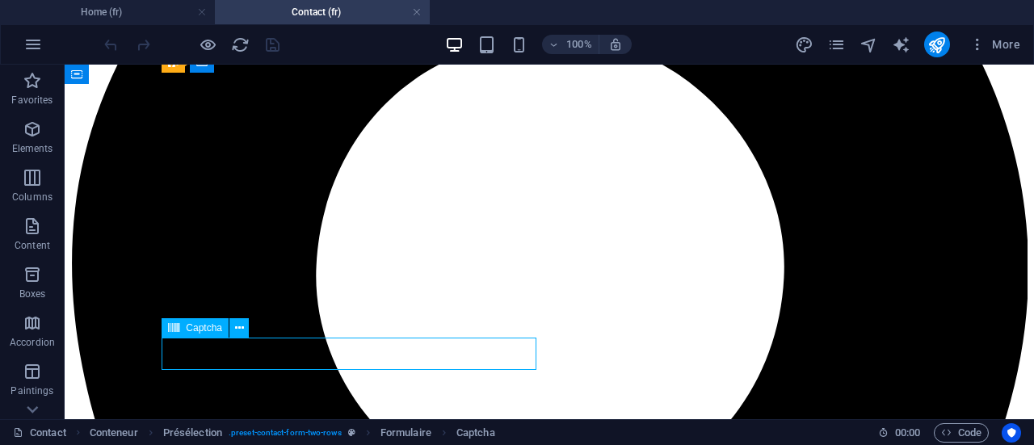
click at [239, 325] on icon at bounding box center [239, 328] width 9 height 17
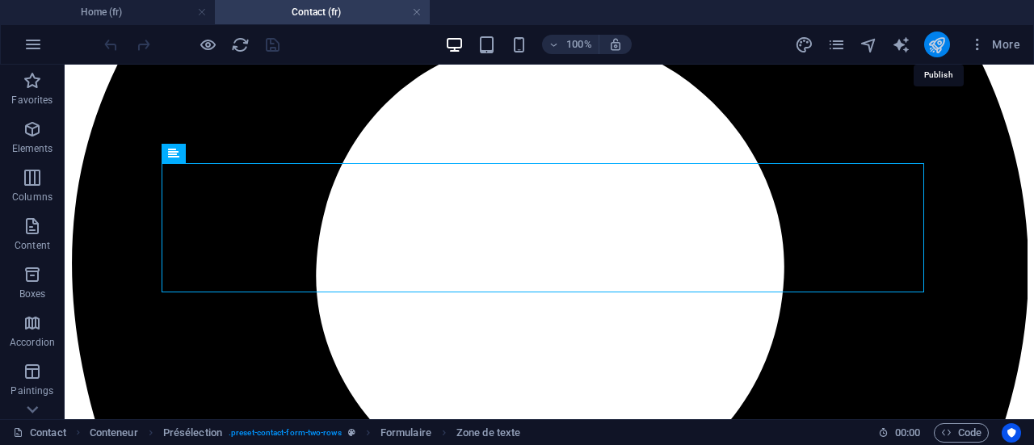
click at [937, 51] on icon "publish" at bounding box center [936, 45] width 19 height 19
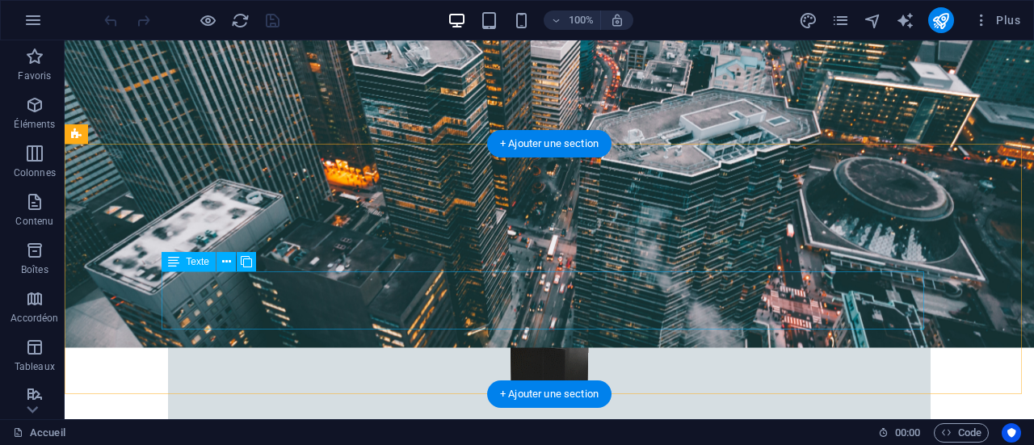
scroll to position [484, 0]
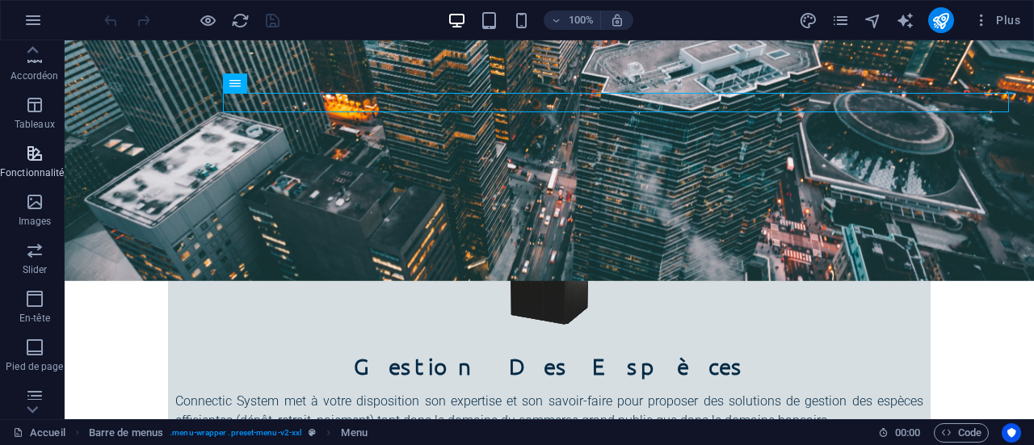
scroll to position [323, 0]
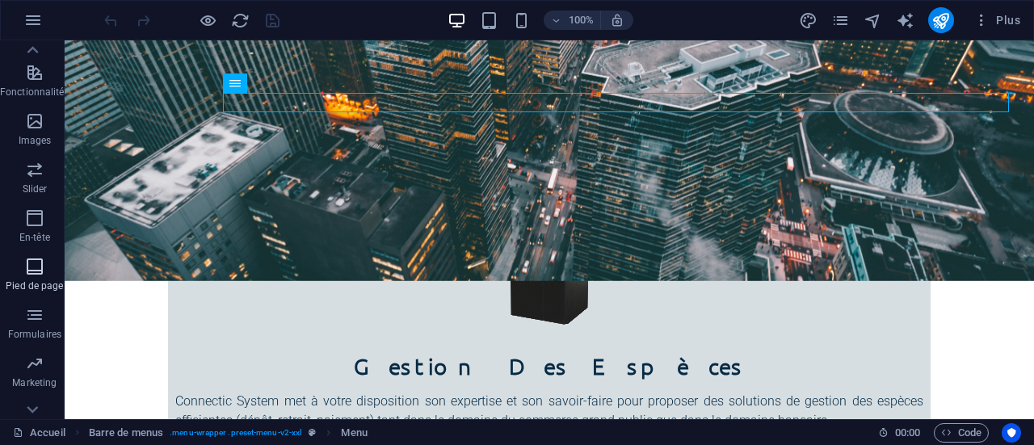
click at [28, 269] on icon "button" at bounding box center [34, 266] width 19 height 19
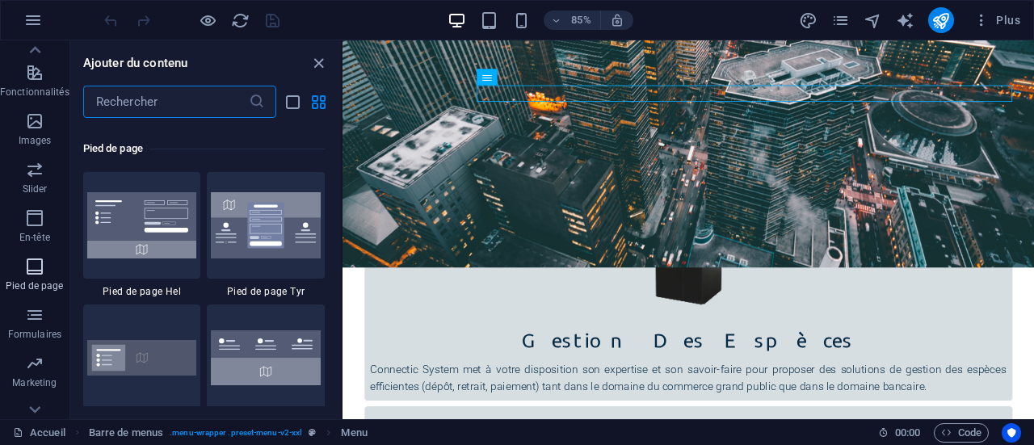
scroll to position [10690, 0]
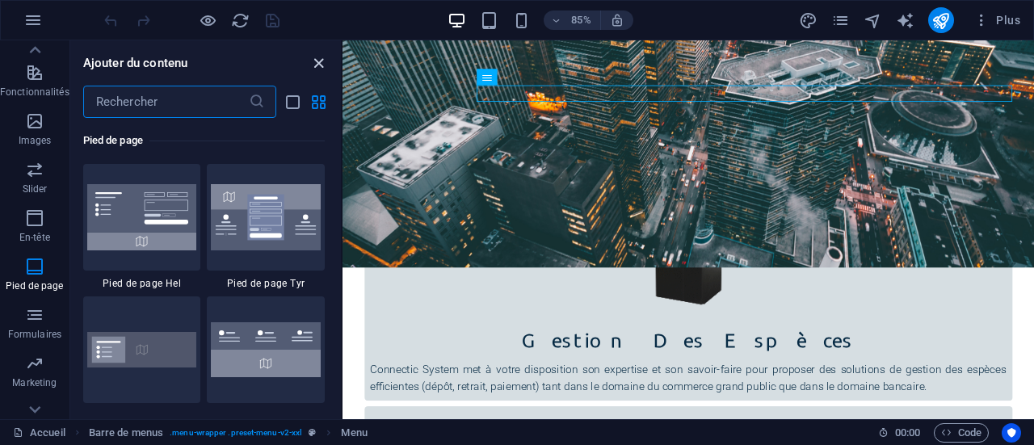
click at [319, 67] on icon "close panel" at bounding box center [318, 63] width 19 height 19
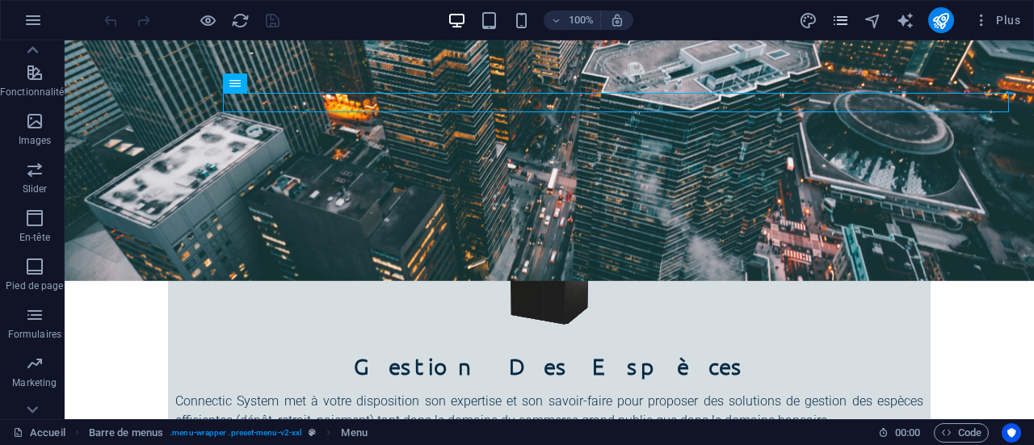
click at [847, 22] on icon "pages" at bounding box center [840, 20] width 19 height 19
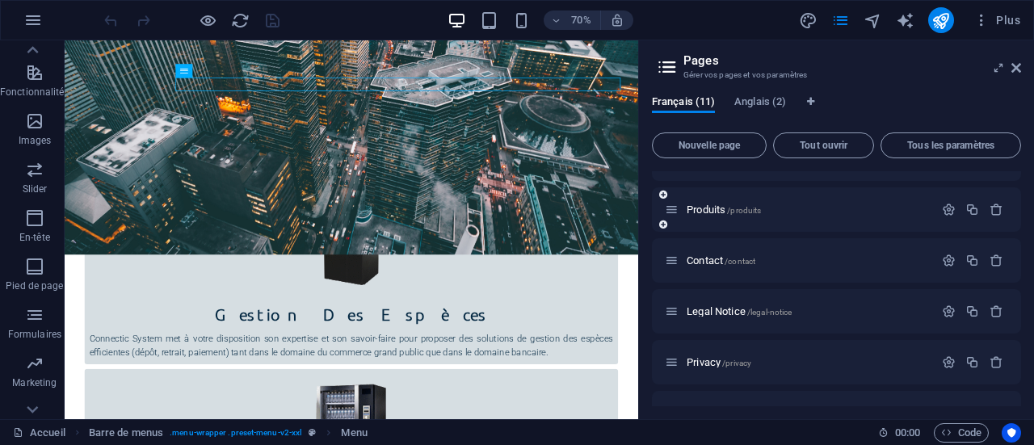
scroll to position [323, 0]
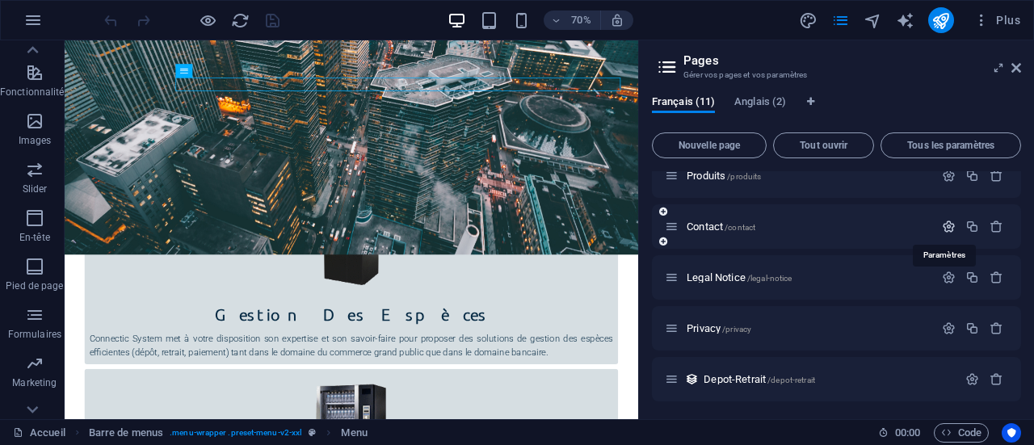
click at [946, 226] on icon "button" at bounding box center [949, 227] width 14 height 14
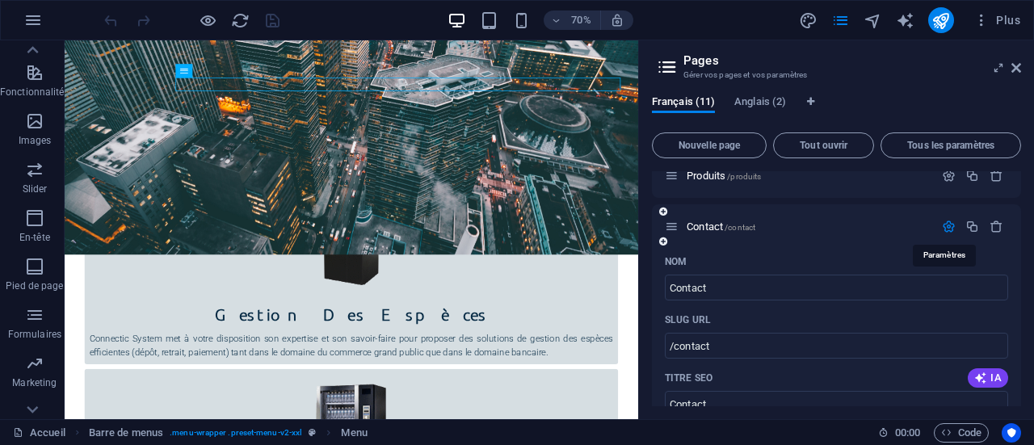
click at [946, 226] on icon "button" at bounding box center [949, 227] width 14 height 14
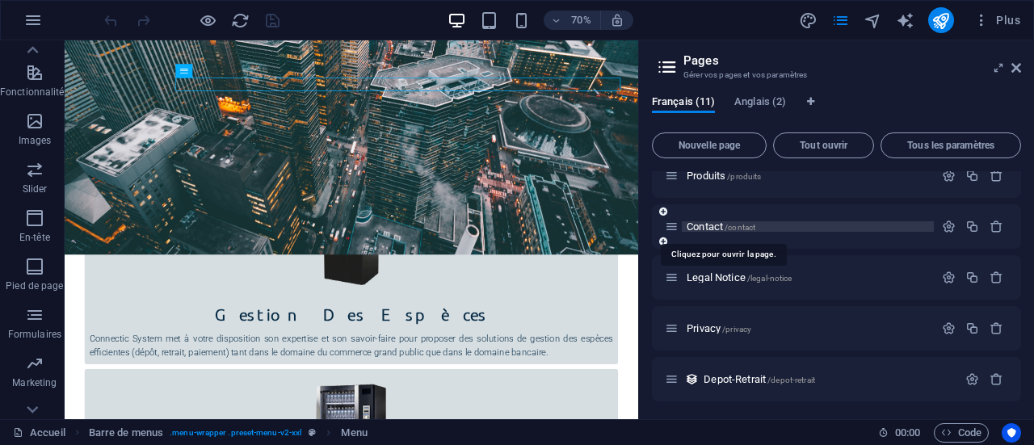
click at [706, 227] on span "Contact /contact" at bounding box center [720, 226] width 69 height 12
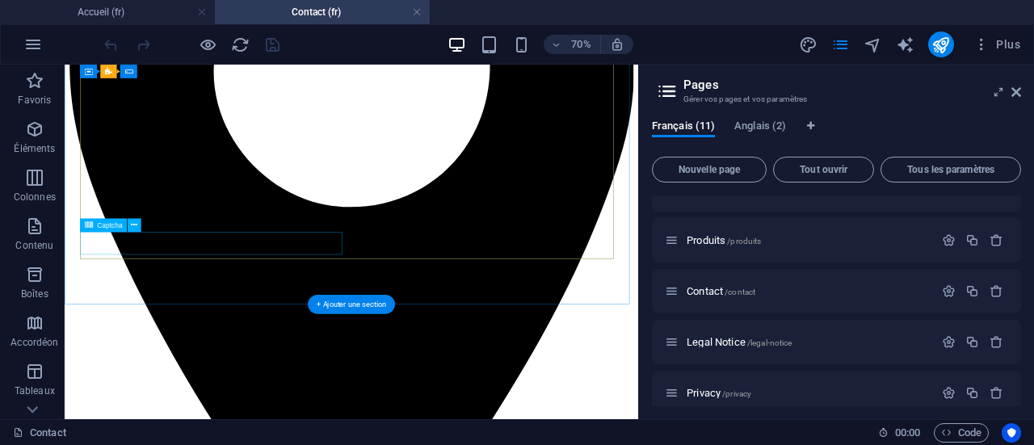
scroll to position [1292, 0]
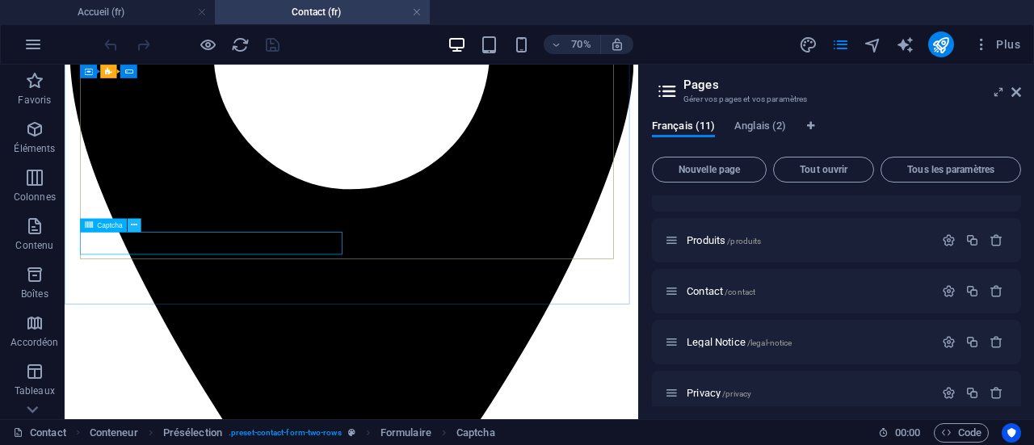
click at [136, 227] on icon at bounding box center [134, 225] width 6 height 12
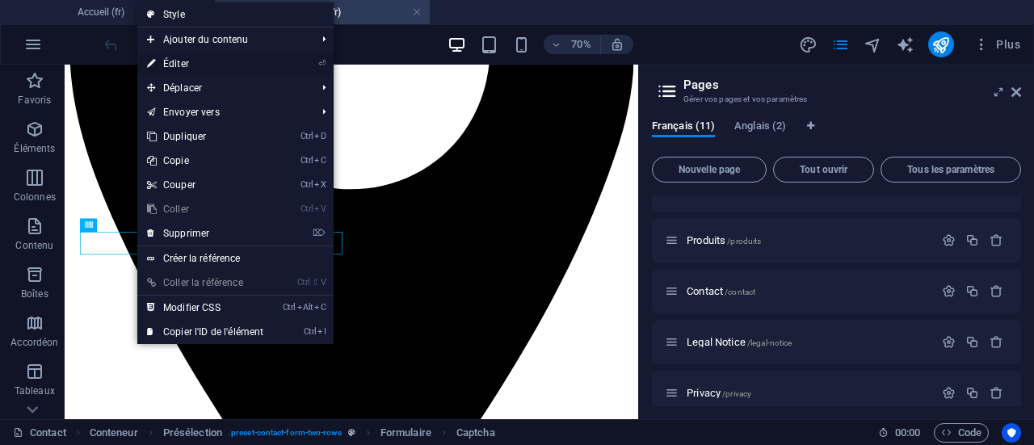
click at [189, 65] on link "⏎ Éditer" at bounding box center [205, 64] width 136 height 24
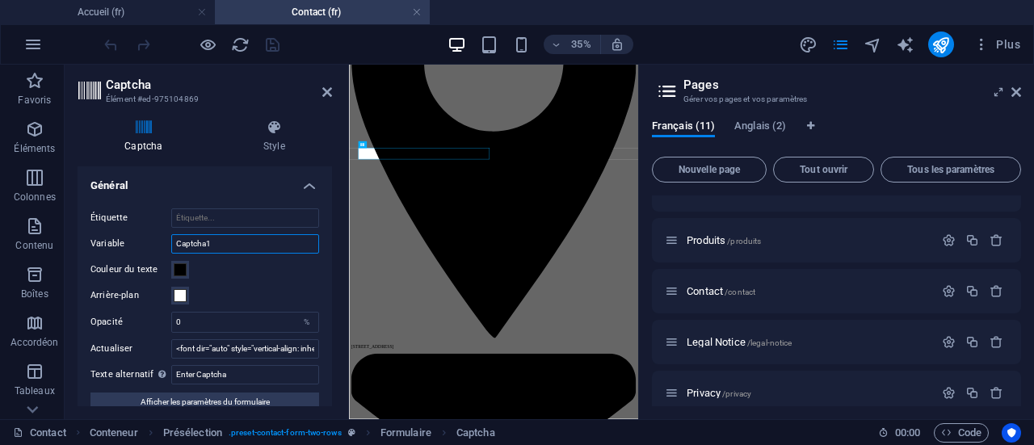
click at [224, 248] on input "Captcha1" at bounding box center [245, 243] width 148 height 19
type input "Captcha"
drag, startPoint x: 252, startPoint y: 177, endPoint x: 255, endPoint y: 161, distance: 16.5
click at [255, 166] on h4 "Général" at bounding box center [205, 180] width 254 height 29
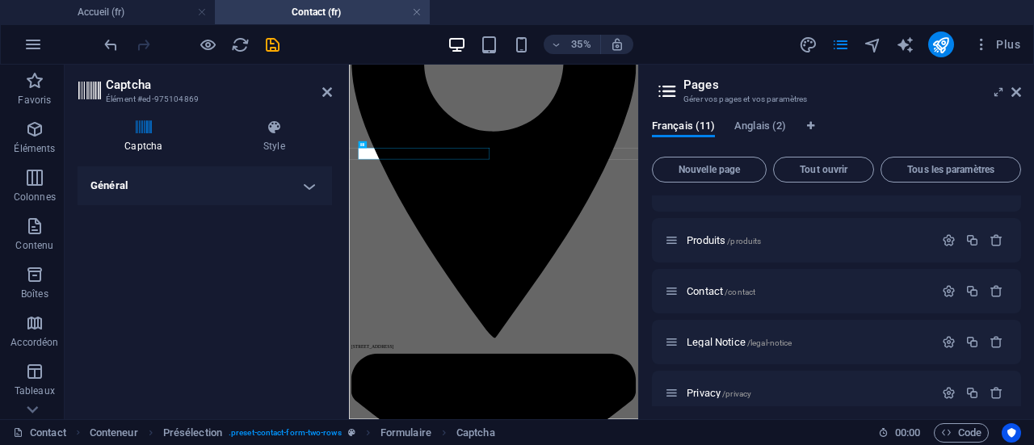
click at [249, 168] on h4 "Général" at bounding box center [205, 185] width 254 height 39
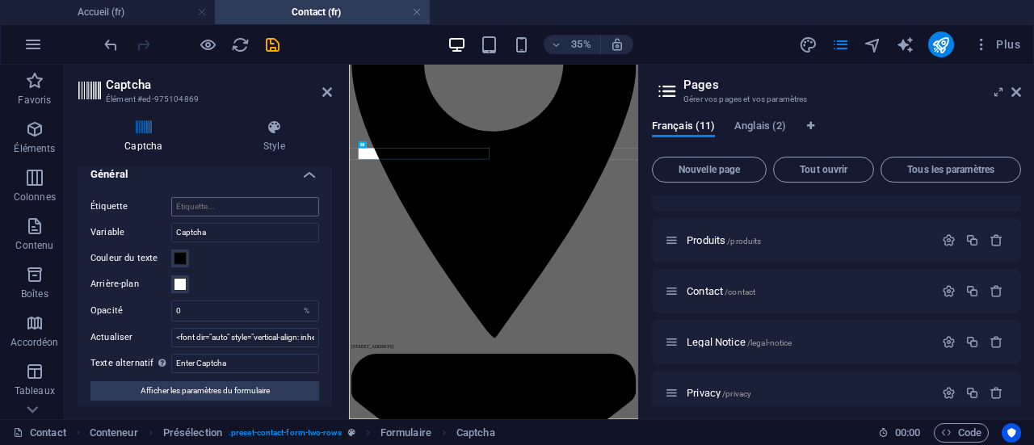
scroll to position [17, 0]
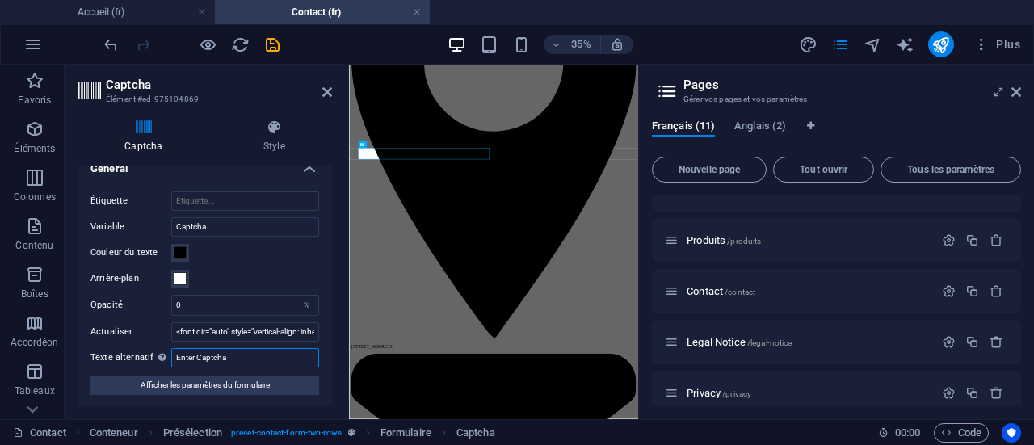
click at [245, 353] on input "Enter Captcha" at bounding box center [245, 357] width 148 height 19
drag, startPoint x: 577, startPoint y: 396, endPoint x: 548, endPoint y: 828, distance: 432.1
click at [189, 353] on input "Enter Captcha" at bounding box center [245, 357] width 148 height 19
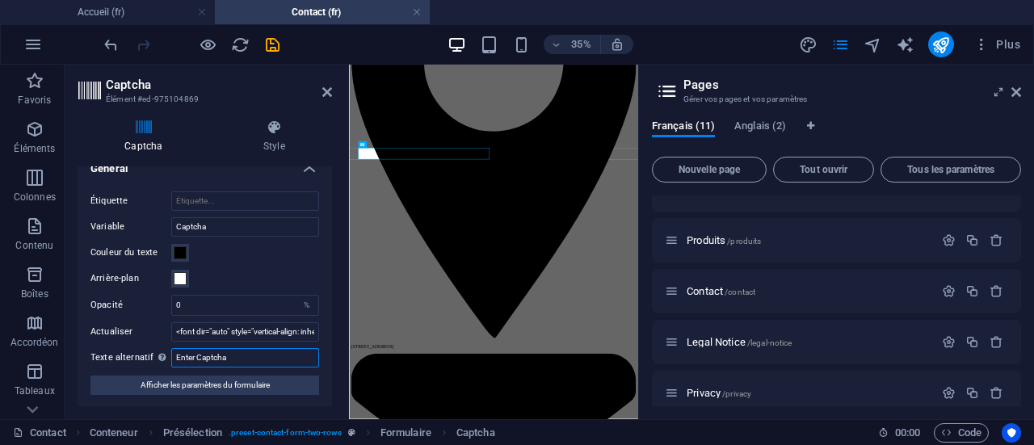
click at [189, 353] on input "Enter Captcha" at bounding box center [245, 357] width 148 height 19
type input "Captcha"
drag, startPoint x: 228, startPoint y: 329, endPoint x: 305, endPoint y: 334, distance: 77.7
click at [305, 334] on input "<font dir="auto" style="vertical-align: inherit;"><font dir="auto" style="verti…" at bounding box center [245, 331] width 148 height 19
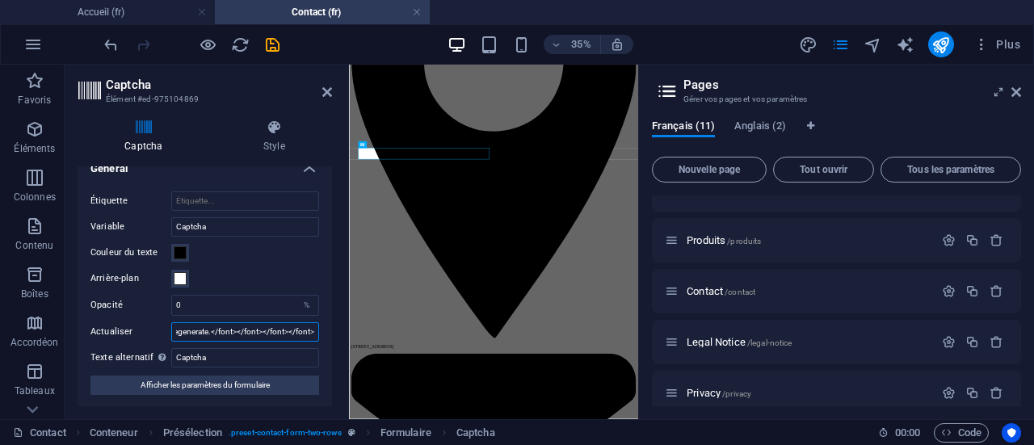
click at [292, 332] on input "<font dir="auto" style="vertical-align: inherit;"><font dir="auto" style="verti…" at bounding box center [245, 331] width 148 height 19
drag, startPoint x: 275, startPoint y: 336, endPoint x: 329, endPoint y: 337, distance: 54.9
click at [329, 337] on div "Turnstile Turnstile de Cloudfare est une intégration tierce qui propose des cap…" at bounding box center [205, 286] width 254 height 240
click at [234, 304] on input "0" at bounding box center [245, 305] width 146 height 19
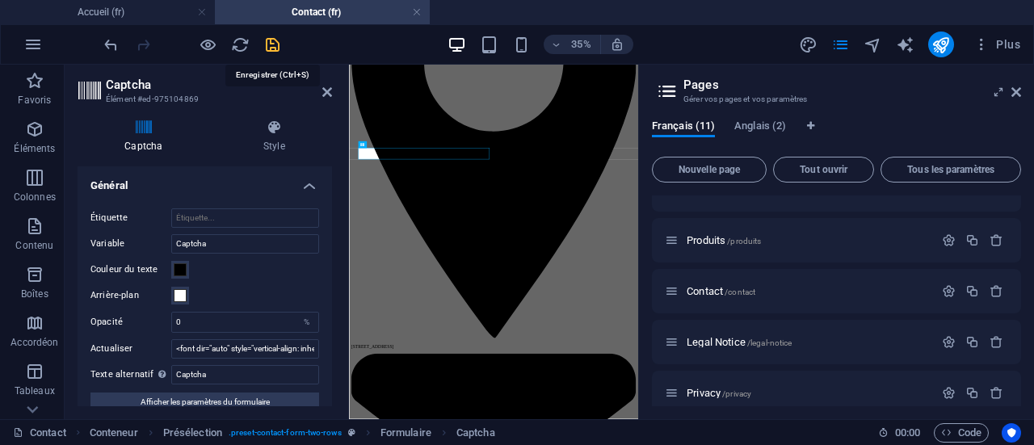
click at [273, 47] on icon "save" at bounding box center [272, 45] width 19 height 19
checkbox input "false"
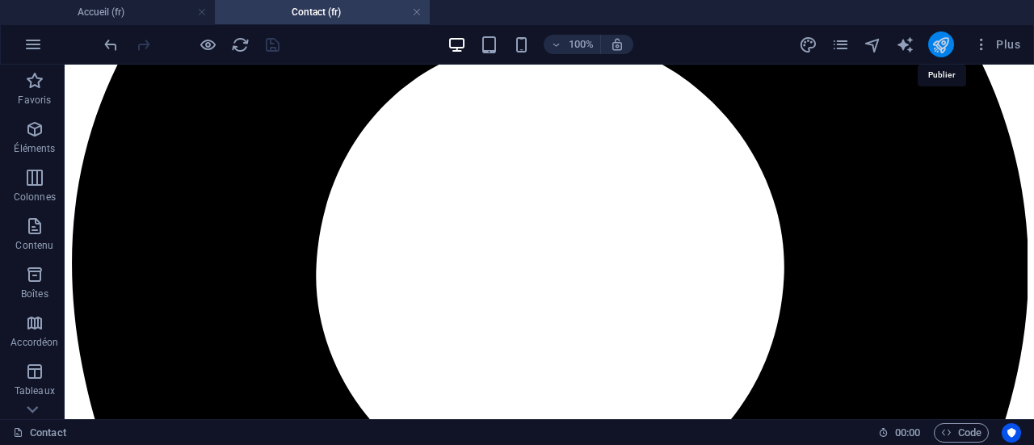
click at [937, 47] on icon "publish" at bounding box center [940, 45] width 19 height 19
